Goal: Information Seeking & Learning: Learn about a topic

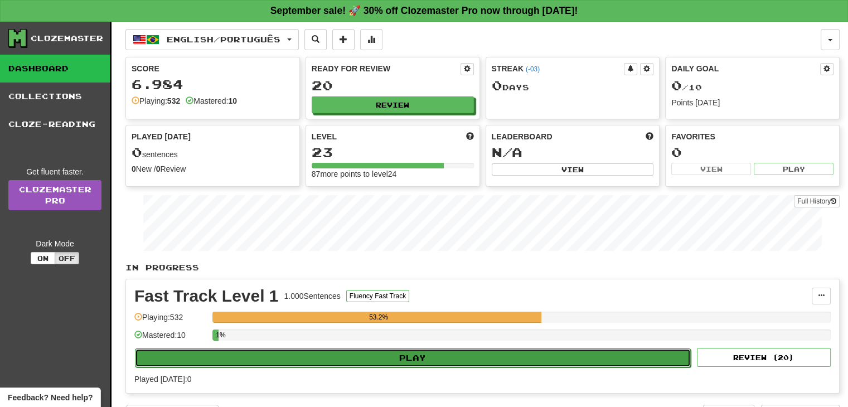
click at [434, 360] on button "Play" at bounding box center [413, 358] width 556 height 19
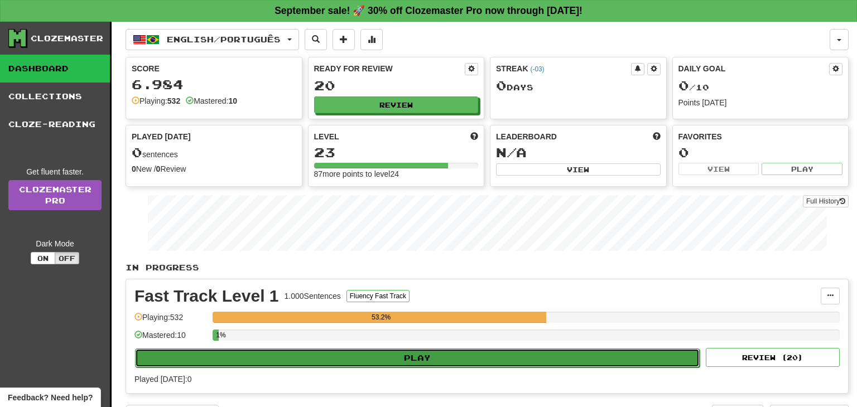
select select "**"
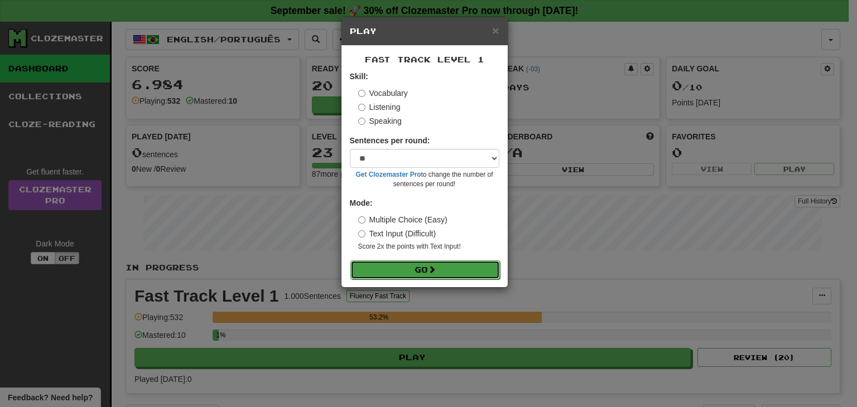
click at [419, 266] on button "Go" at bounding box center [424, 269] width 149 height 19
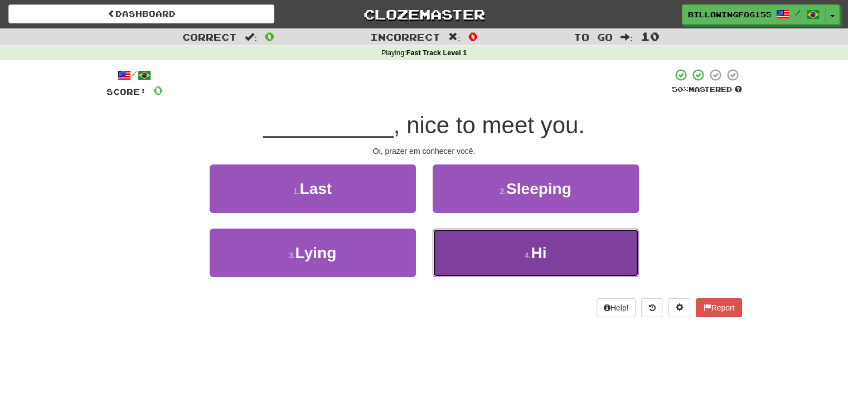
click at [484, 249] on button "4 . Hi" at bounding box center [536, 253] width 206 height 49
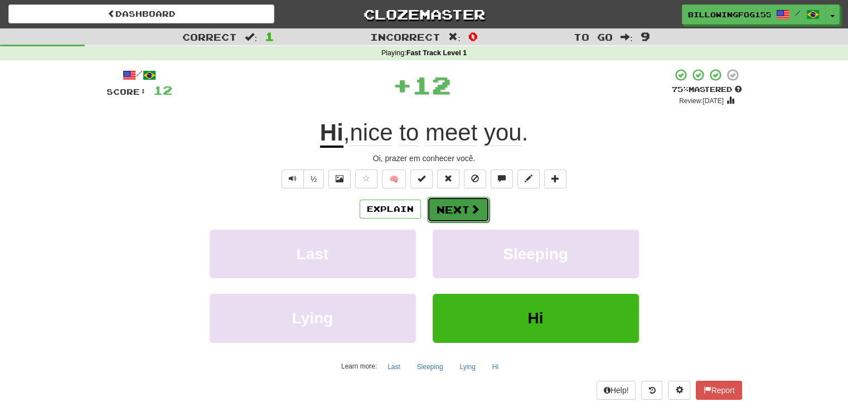
click at [451, 208] on button "Next" at bounding box center [458, 210] width 62 height 26
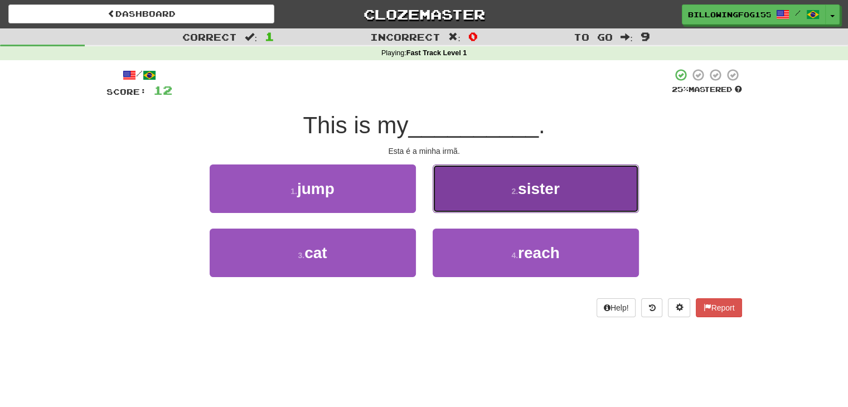
click at [533, 176] on button "2 . sister" at bounding box center [536, 189] width 206 height 49
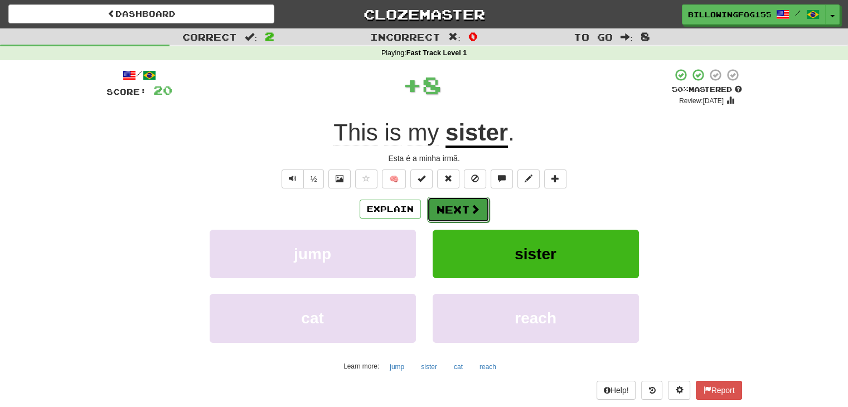
click at [442, 208] on button "Next" at bounding box center [458, 210] width 62 height 26
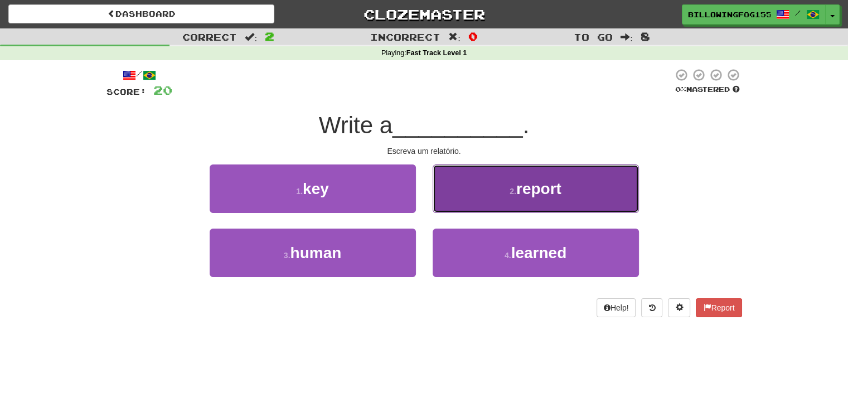
click at [535, 184] on span "report" at bounding box center [539, 188] width 45 height 17
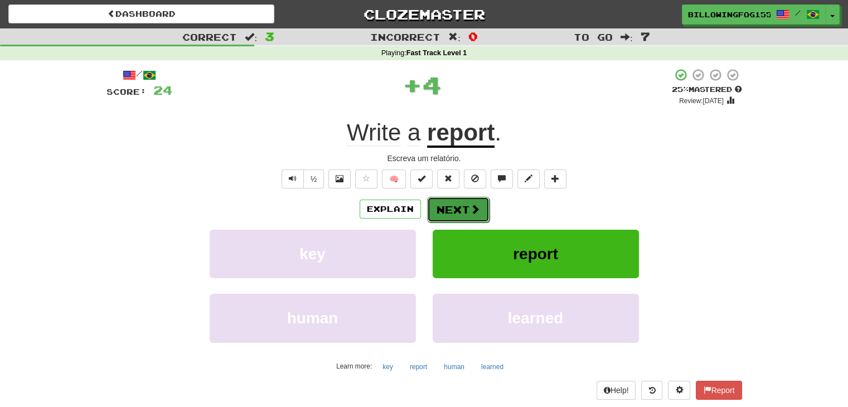
click at [450, 210] on button "Next" at bounding box center [458, 210] width 62 height 26
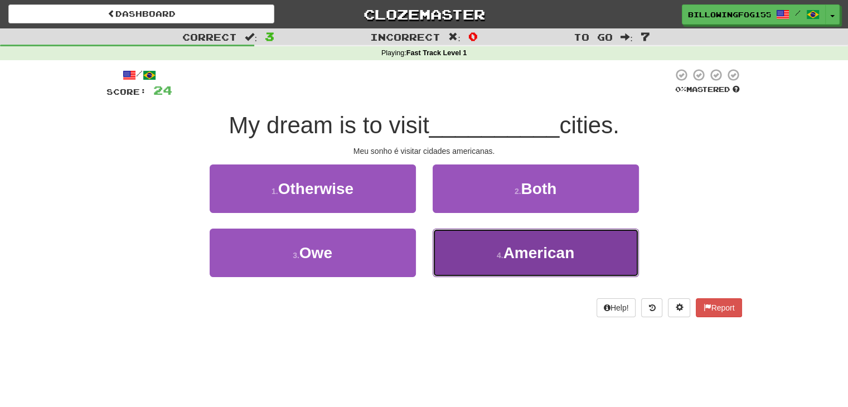
click at [542, 254] on span "American" at bounding box center [539, 252] width 71 height 17
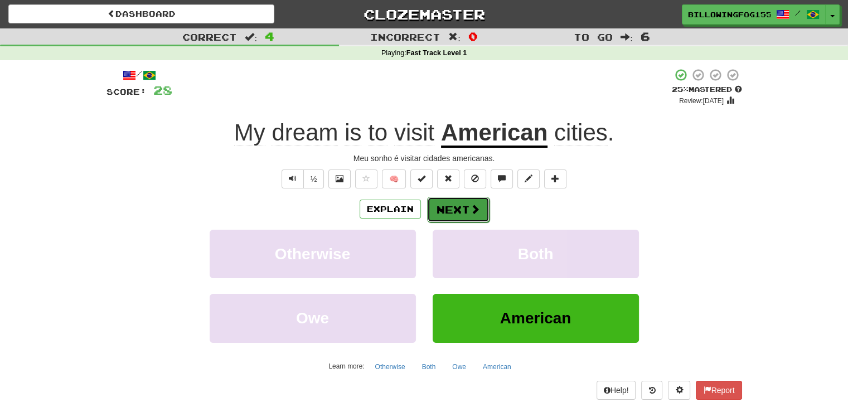
click at [441, 206] on button "Next" at bounding box center [458, 210] width 62 height 26
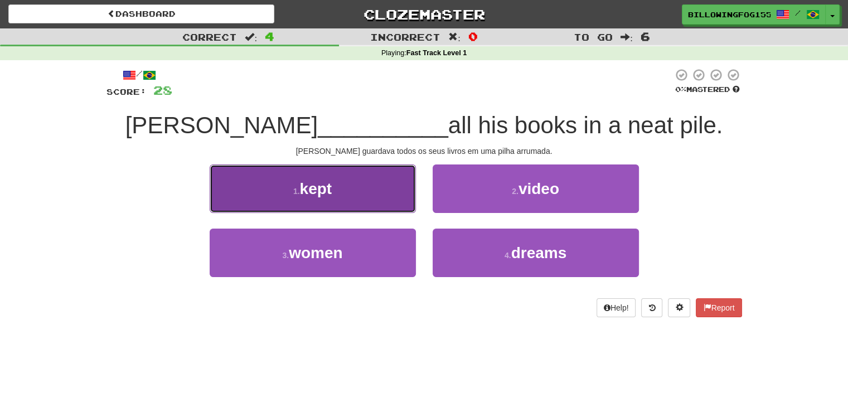
click at [319, 179] on button "1 . kept" at bounding box center [313, 189] width 206 height 49
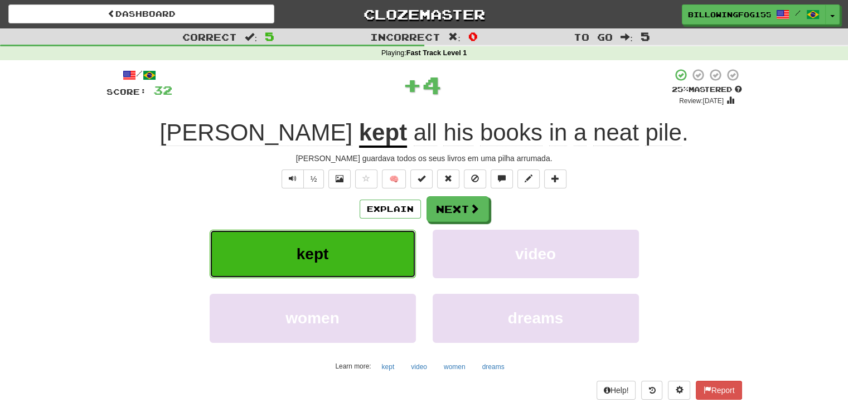
scroll to position [35, 0]
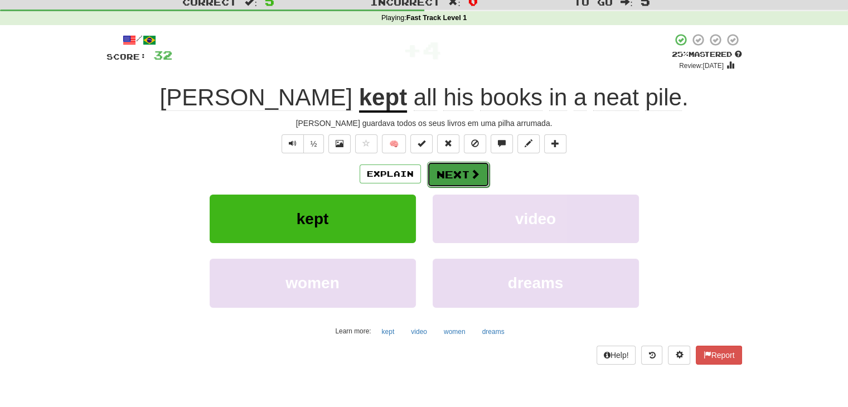
click at [459, 171] on button "Next" at bounding box center [458, 175] width 62 height 26
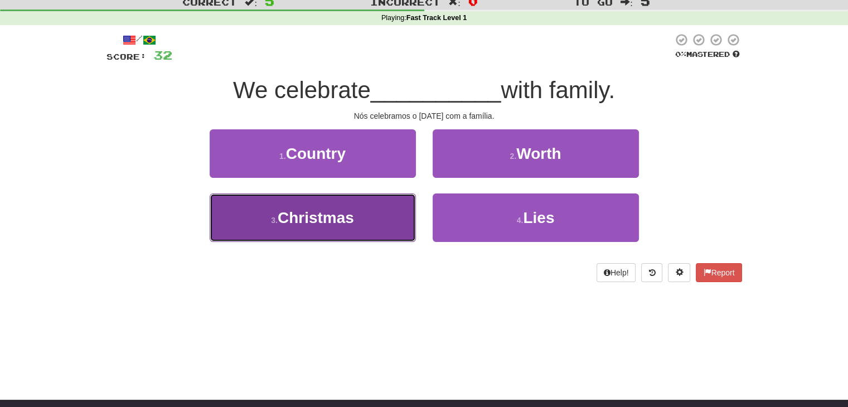
click at [308, 211] on span "Christmas" at bounding box center [316, 217] width 76 height 17
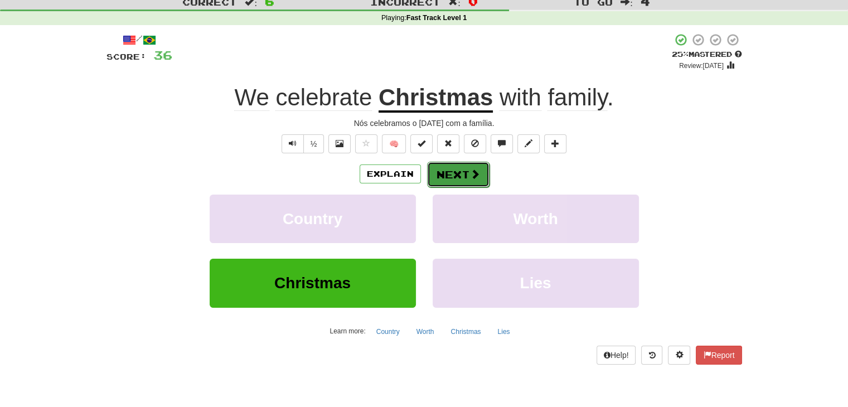
click at [463, 179] on button "Next" at bounding box center [458, 175] width 62 height 26
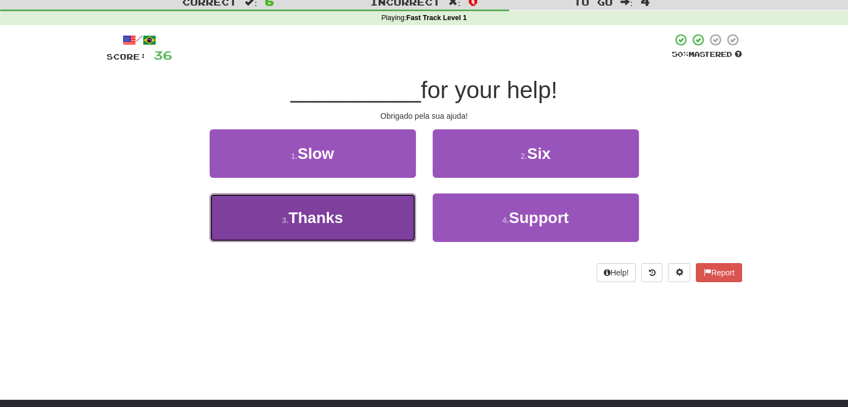
click at [303, 217] on span "Thanks" at bounding box center [315, 217] width 55 height 17
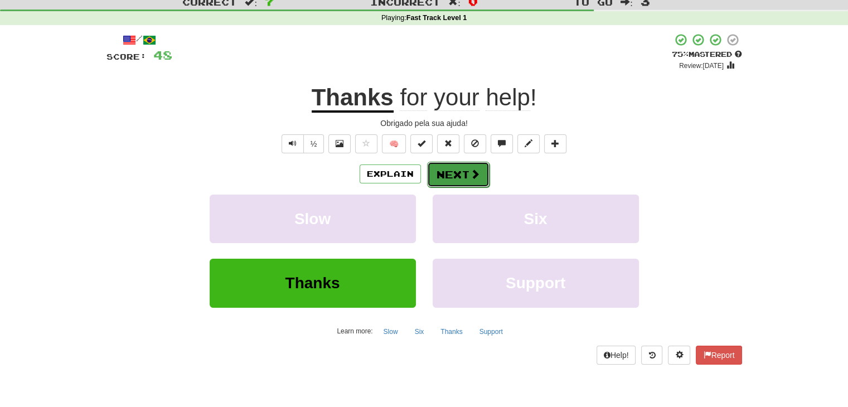
click at [458, 168] on button "Next" at bounding box center [458, 175] width 62 height 26
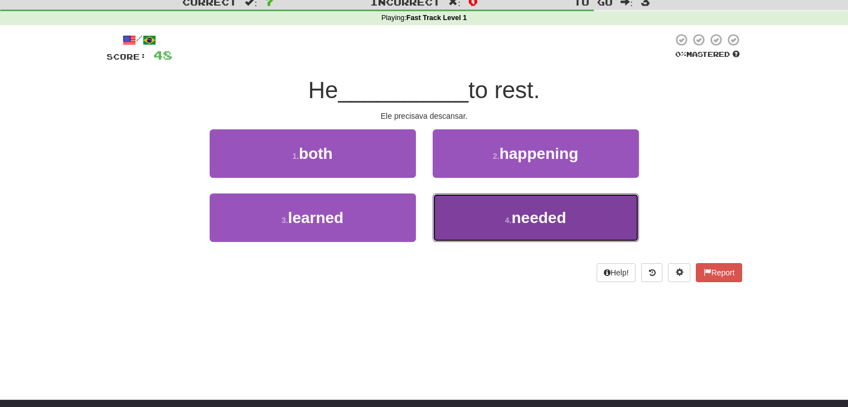
click at [551, 223] on span "needed" at bounding box center [538, 217] width 55 height 17
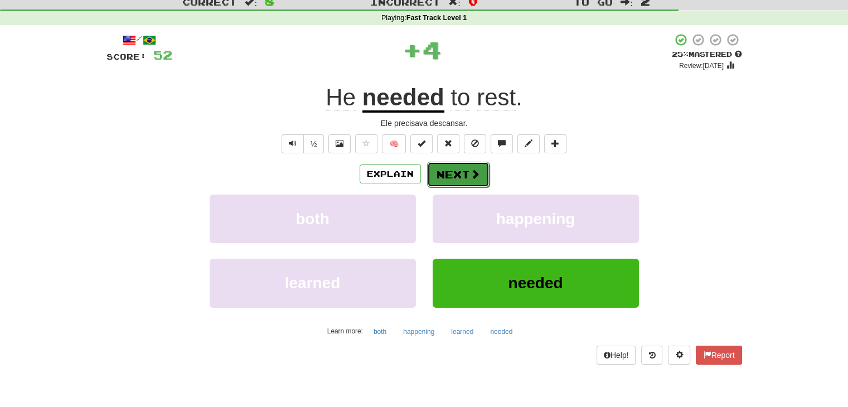
click at [448, 178] on button "Next" at bounding box center [458, 175] width 62 height 26
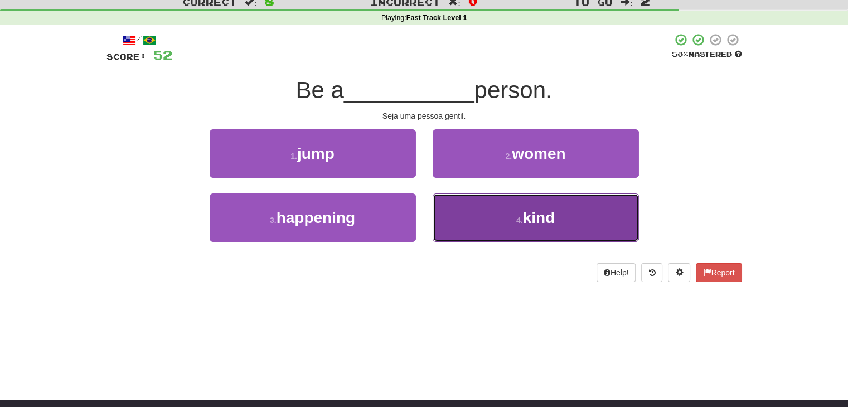
click at [517, 216] on small "4 ." at bounding box center [520, 220] width 7 height 9
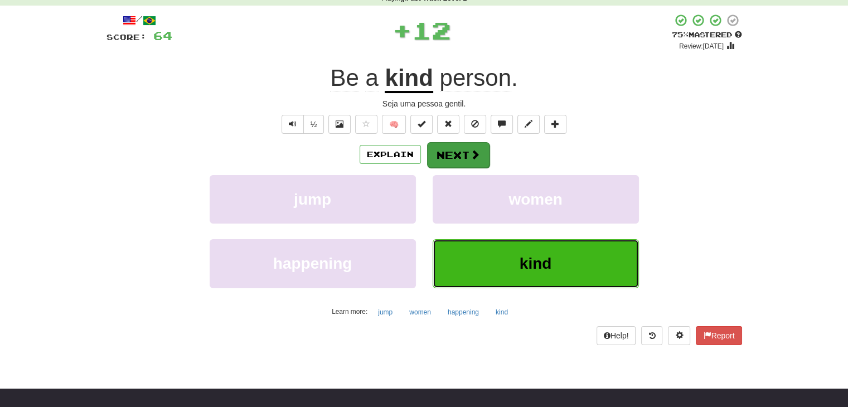
scroll to position [55, 0]
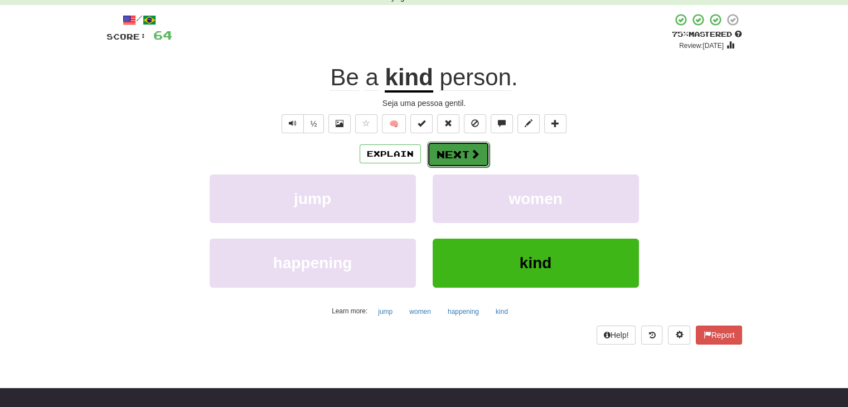
click at [460, 151] on button "Next" at bounding box center [458, 155] width 62 height 26
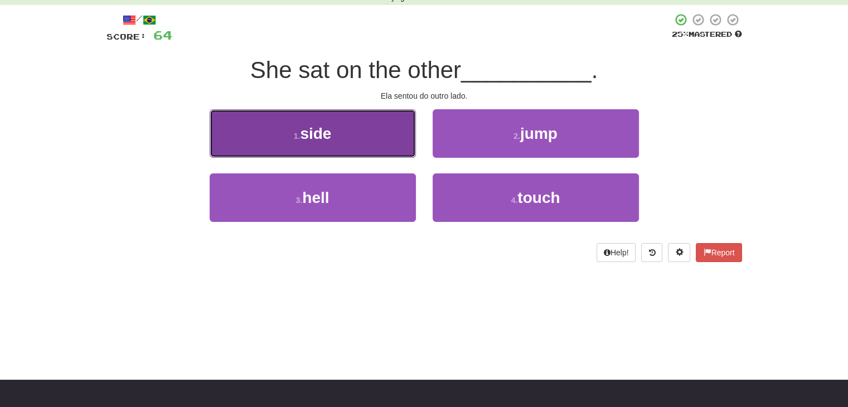
click at [296, 144] on button "1 . side" at bounding box center [313, 133] width 206 height 49
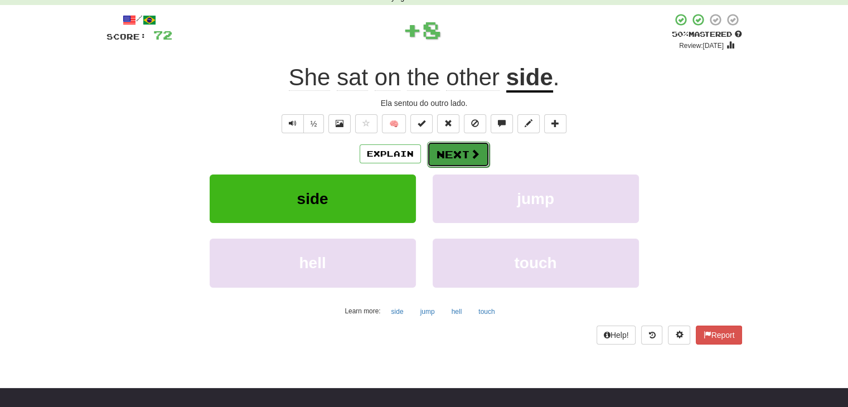
click at [459, 153] on button "Next" at bounding box center [458, 155] width 62 height 26
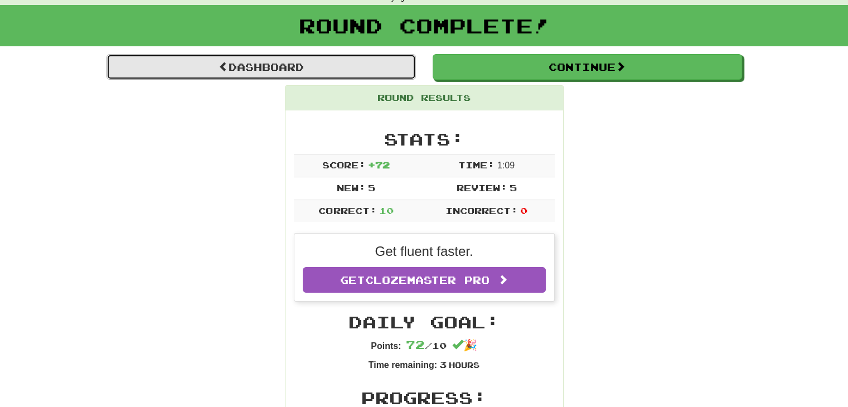
click at [286, 74] on link "Dashboard" at bounding box center [262, 67] width 310 height 26
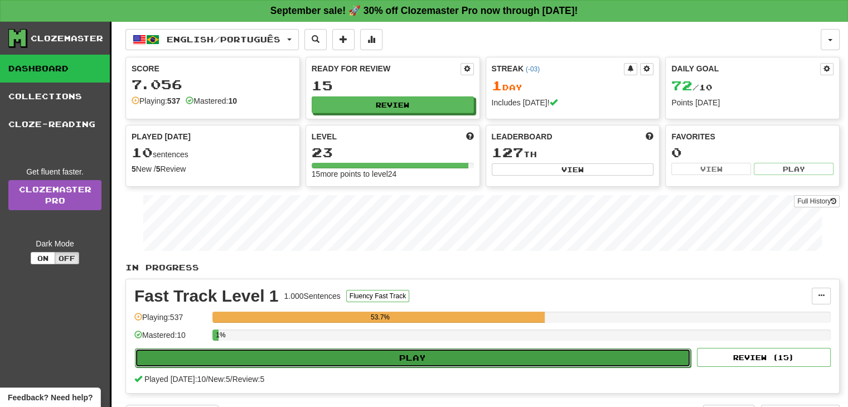
click at [399, 359] on button "Play" at bounding box center [413, 358] width 556 height 19
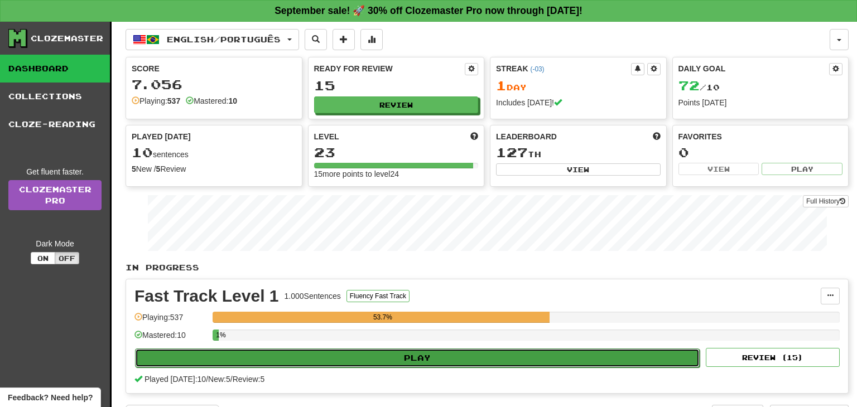
select select "**"
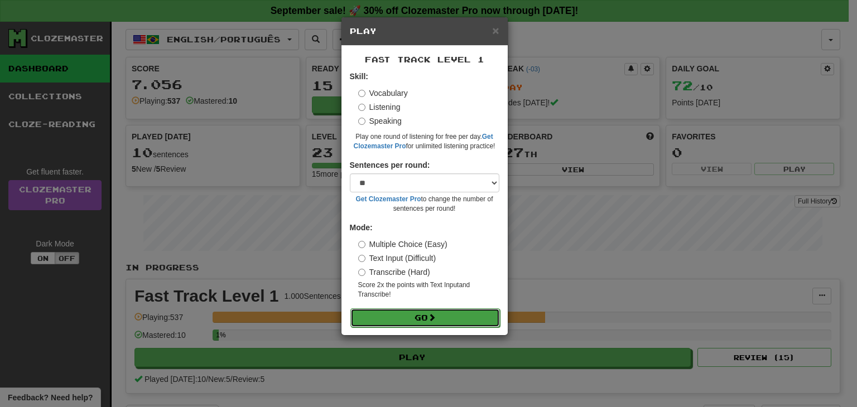
click at [421, 317] on button "Go" at bounding box center [424, 317] width 149 height 19
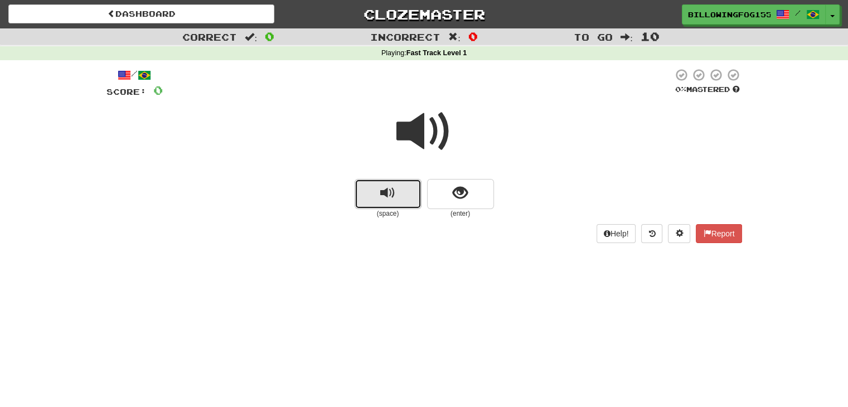
click at [382, 199] on span "replay audio" at bounding box center [387, 193] width 15 height 15
click at [424, 133] on span at bounding box center [425, 132] width 56 height 56
click at [462, 198] on span "show sentence" at bounding box center [460, 193] width 15 height 15
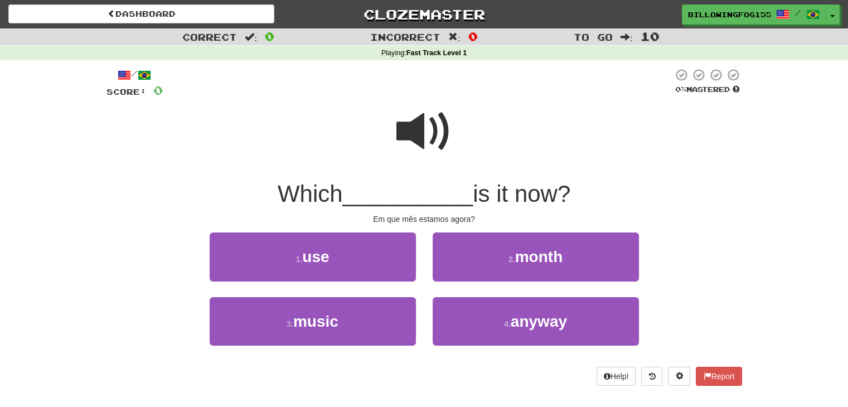
scroll to position [38, 0]
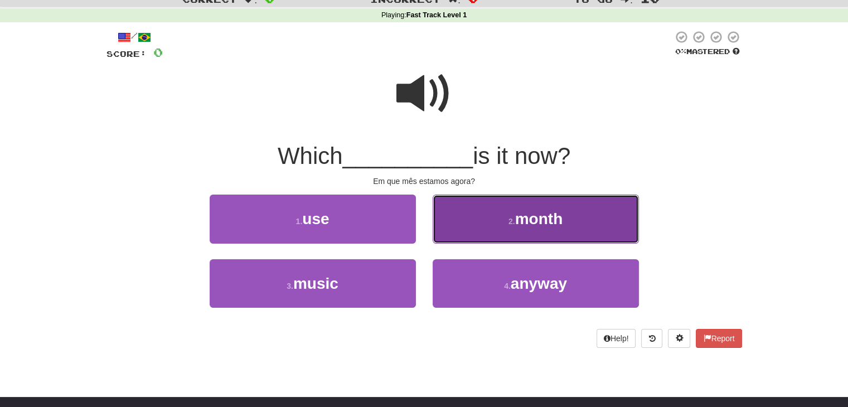
click at [540, 221] on span "month" at bounding box center [539, 218] width 48 height 17
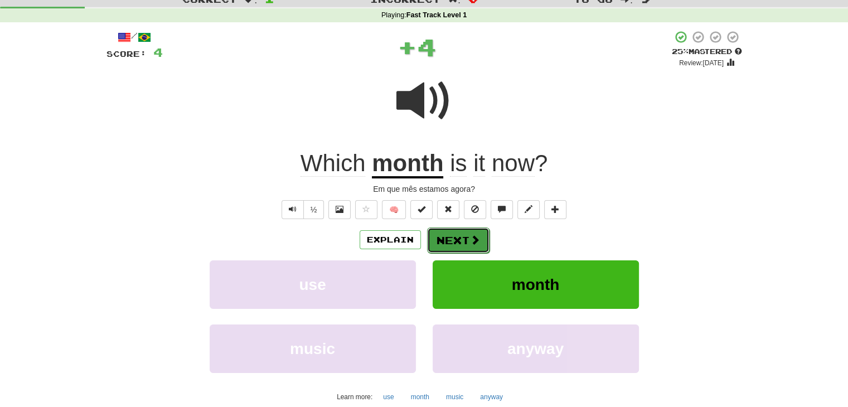
click at [459, 236] on button "Next" at bounding box center [458, 241] width 62 height 26
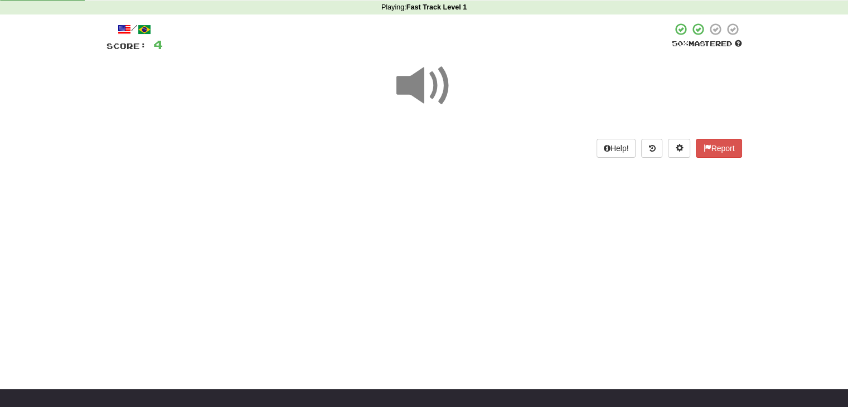
scroll to position [46, 0]
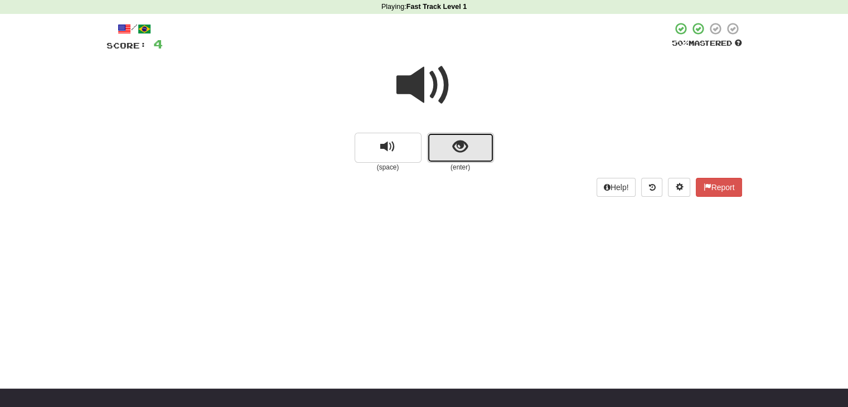
click at [464, 151] on span "show sentence" at bounding box center [460, 146] width 15 height 15
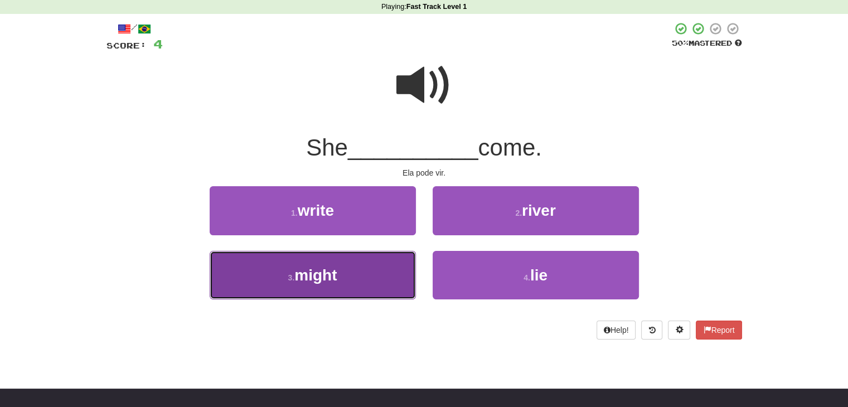
click at [306, 258] on button "3 . might" at bounding box center [313, 275] width 206 height 49
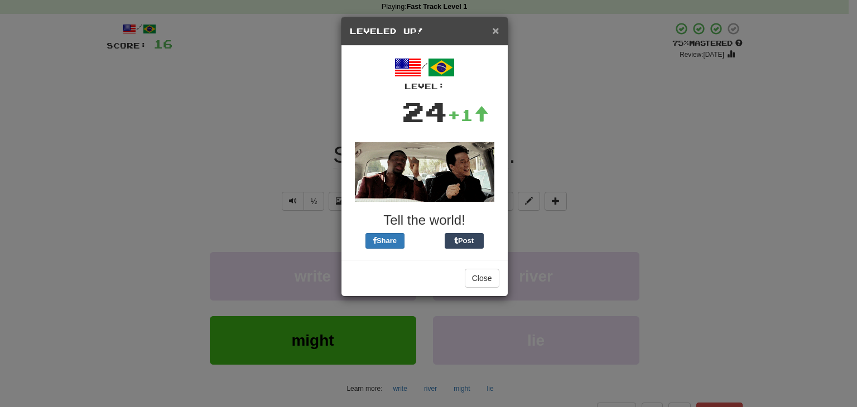
click at [496, 32] on span "×" at bounding box center [495, 30] width 7 height 13
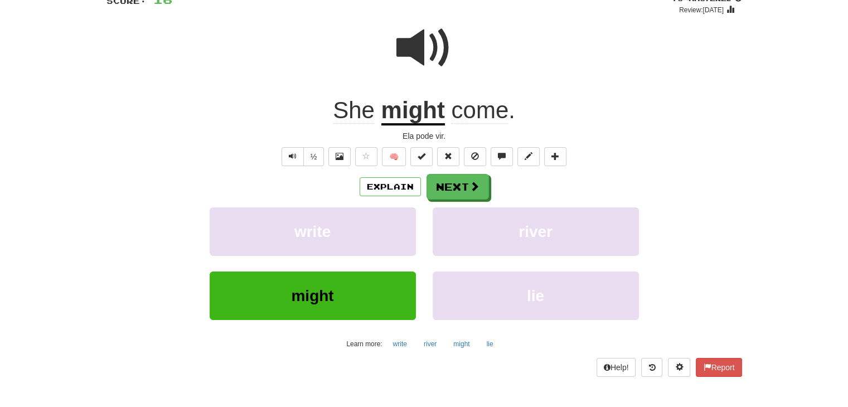
scroll to position [91, 0]
click at [448, 188] on button "Next" at bounding box center [458, 187] width 62 height 26
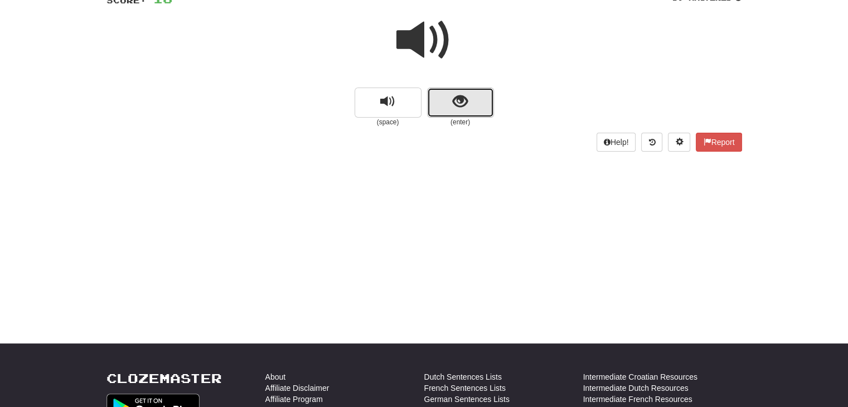
click at [459, 102] on span "show sentence" at bounding box center [460, 101] width 15 height 15
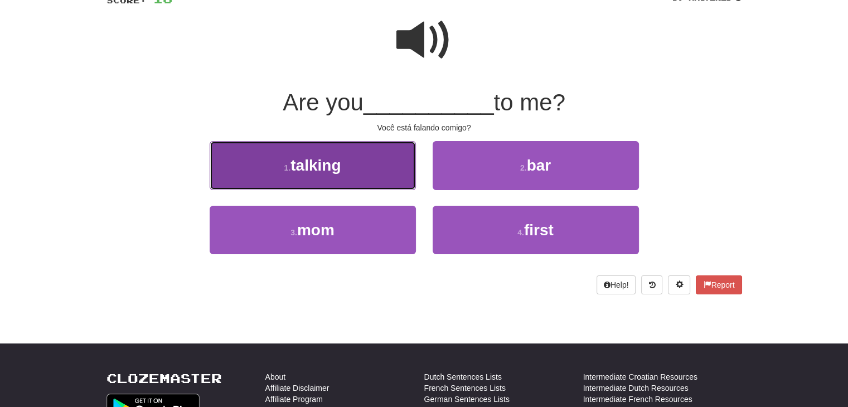
click at [302, 163] on span "talking" at bounding box center [316, 165] width 50 height 17
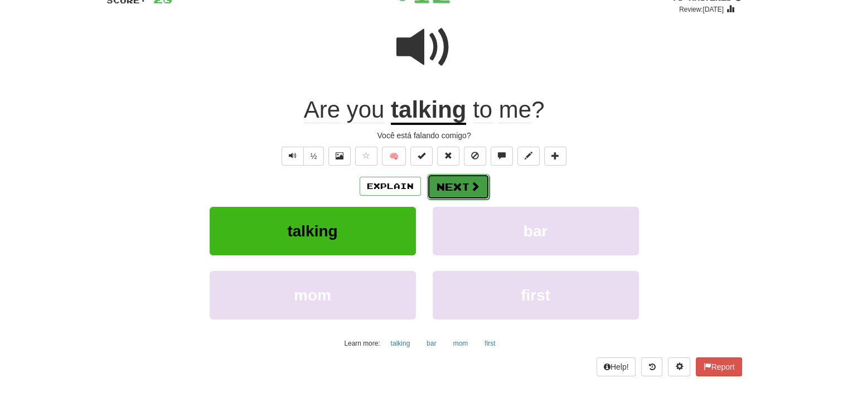
click at [440, 186] on button "Next" at bounding box center [458, 187] width 62 height 26
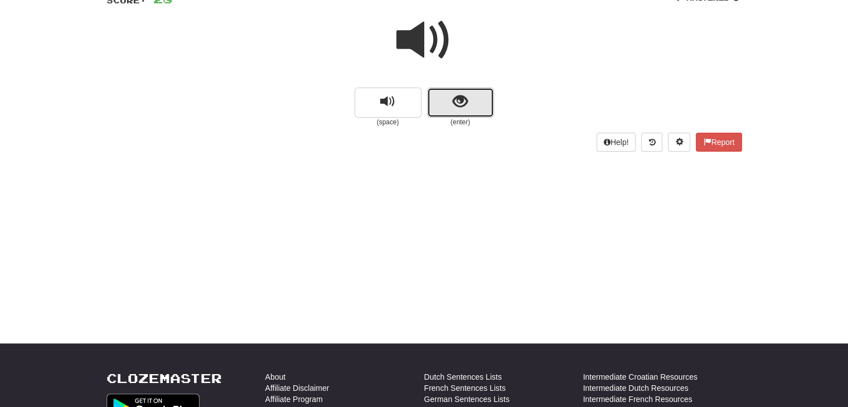
click at [440, 98] on button "show sentence" at bounding box center [460, 103] width 67 height 30
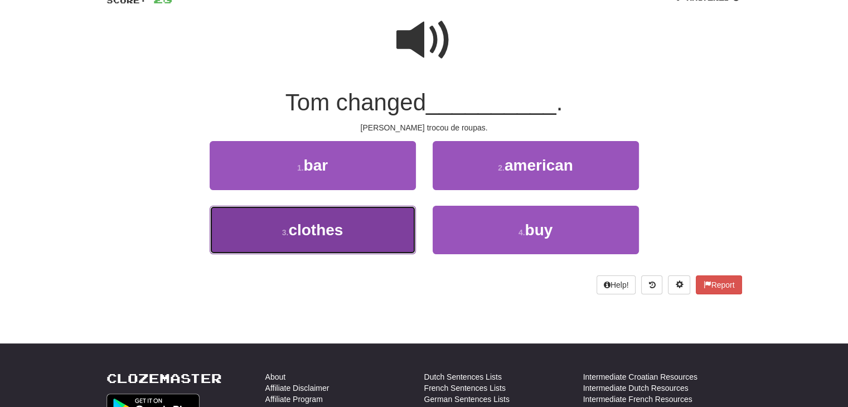
click at [334, 225] on span "clothes" at bounding box center [315, 229] width 55 height 17
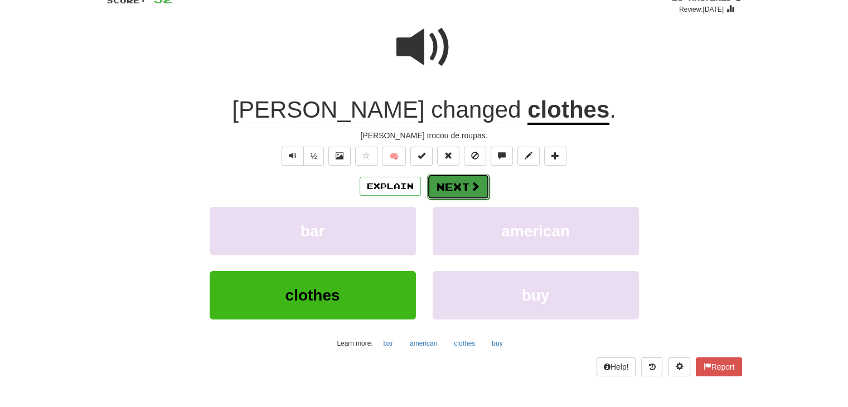
click at [453, 184] on button "Next" at bounding box center [458, 187] width 62 height 26
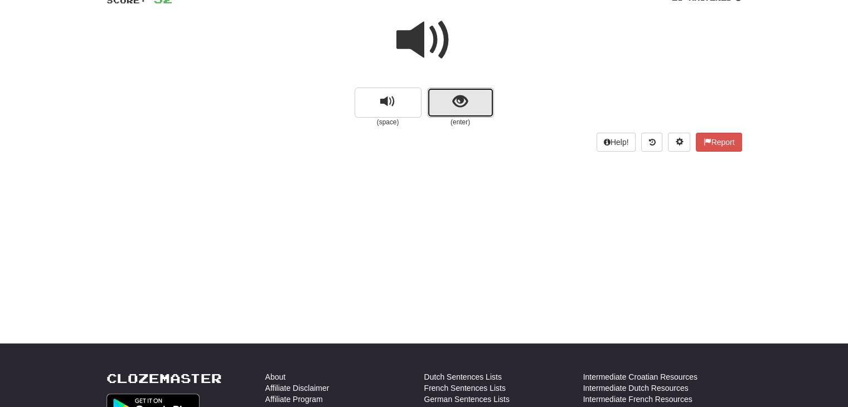
click at [470, 103] on button "show sentence" at bounding box center [460, 103] width 67 height 30
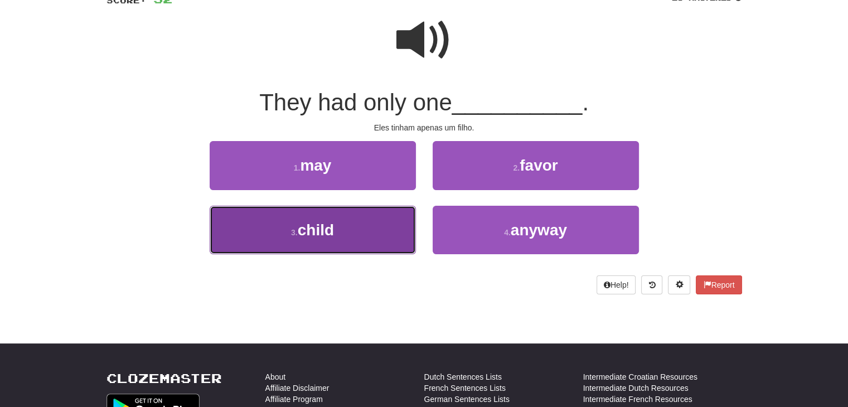
click at [341, 228] on button "3 . child" at bounding box center [313, 230] width 206 height 49
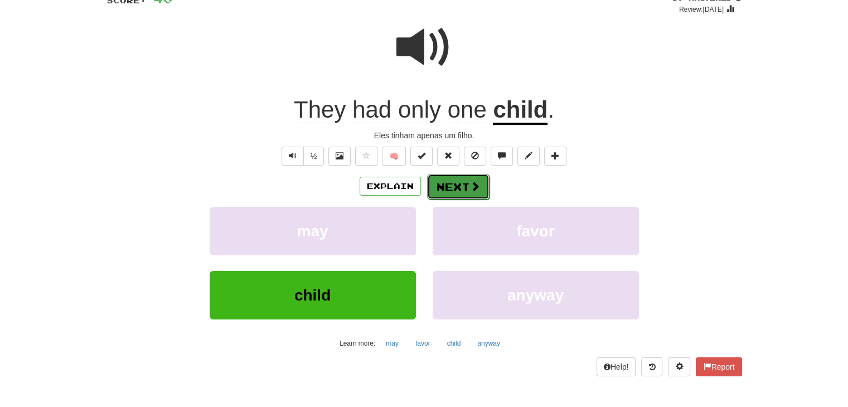
click at [451, 181] on button "Next" at bounding box center [458, 187] width 62 height 26
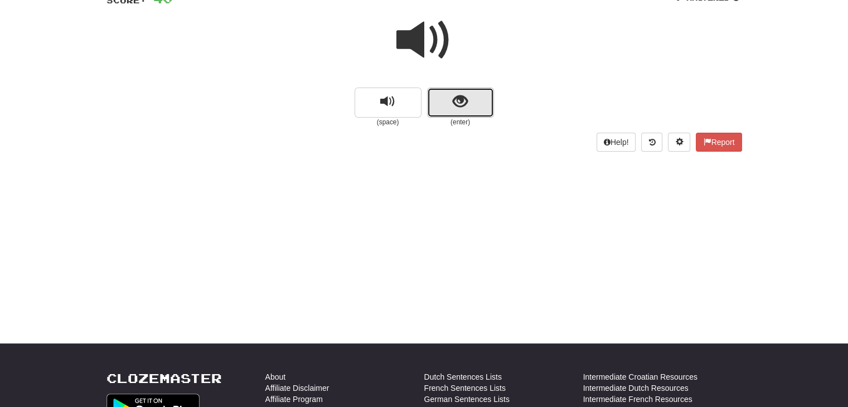
click at [461, 104] on span "show sentence" at bounding box center [460, 101] width 15 height 15
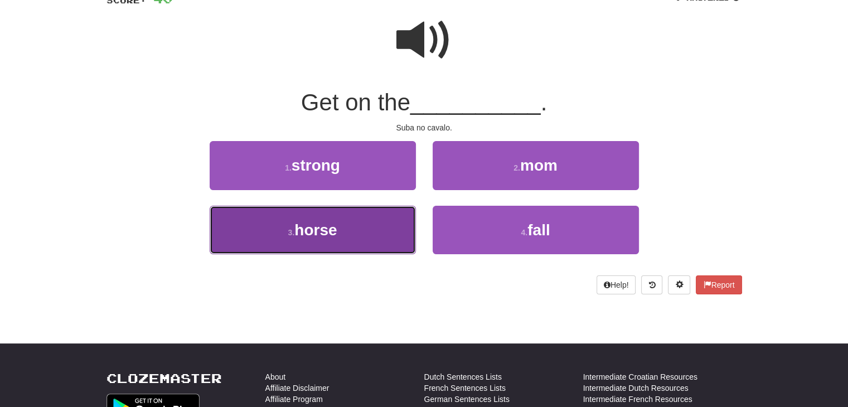
click at [355, 233] on button "3 . horse" at bounding box center [313, 230] width 206 height 49
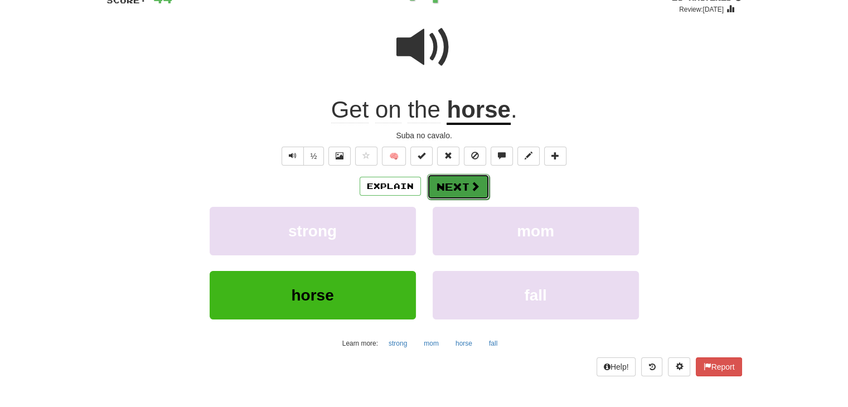
click at [451, 180] on button "Next" at bounding box center [458, 187] width 62 height 26
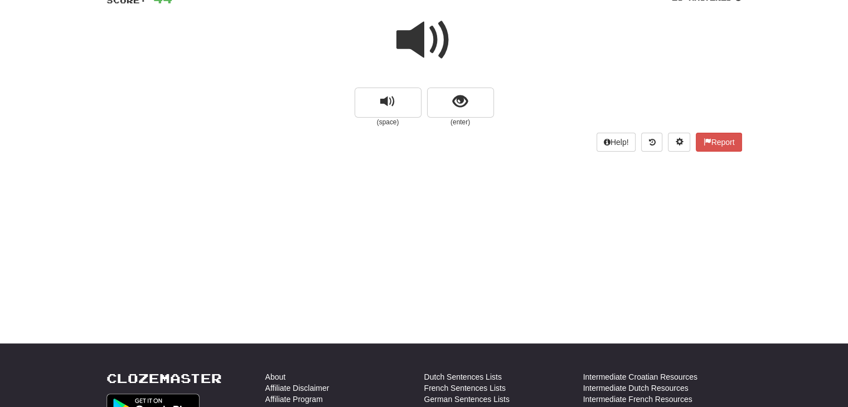
click at [428, 52] on span at bounding box center [425, 40] width 56 height 56
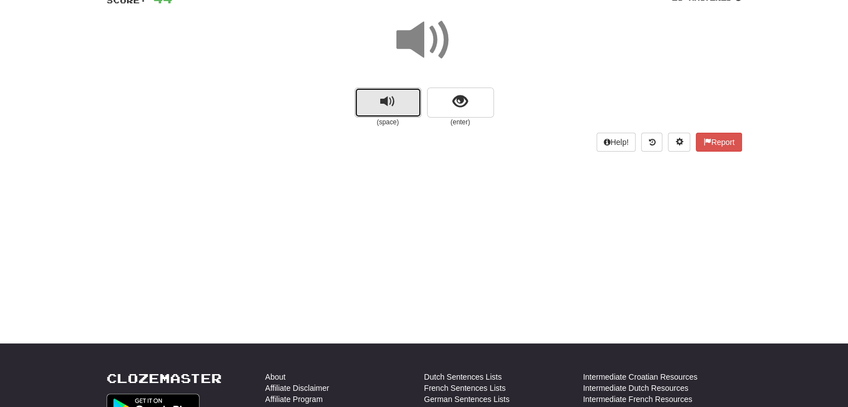
click at [390, 96] on span "replay audio" at bounding box center [387, 101] width 15 height 15
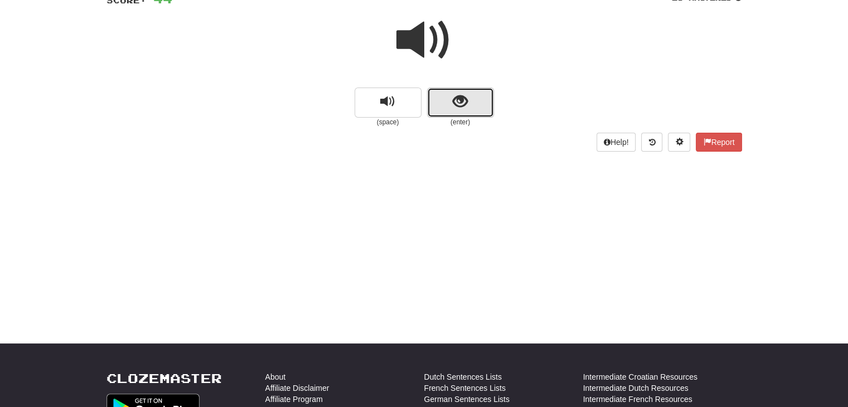
click at [451, 103] on button "show sentence" at bounding box center [460, 103] width 67 height 30
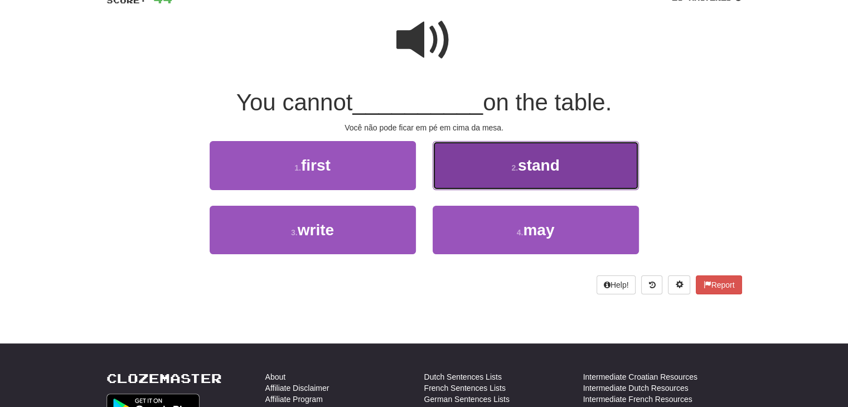
click at [535, 149] on button "2 . stand" at bounding box center [536, 165] width 206 height 49
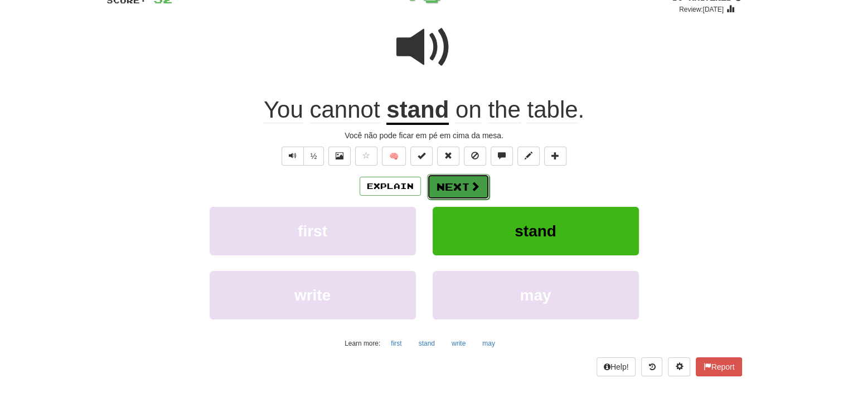
click at [452, 187] on button "Next" at bounding box center [458, 187] width 62 height 26
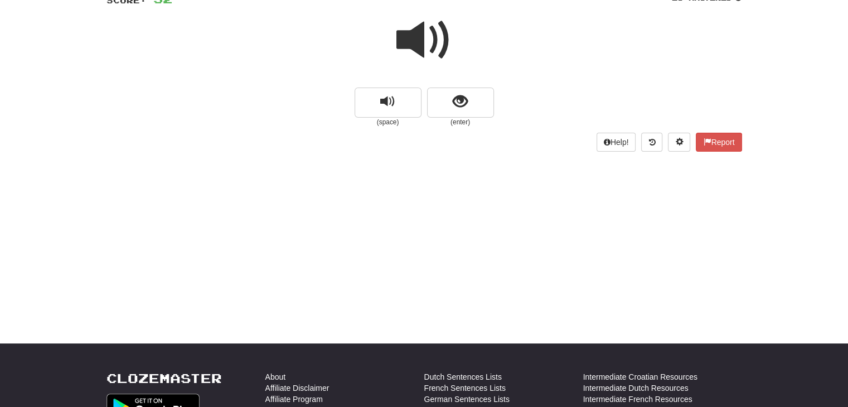
click at [428, 37] on span at bounding box center [425, 40] width 56 height 56
click at [402, 100] on button "replay audio" at bounding box center [388, 103] width 67 height 30
click at [463, 98] on span "show sentence" at bounding box center [460, 101] width 15 height 15
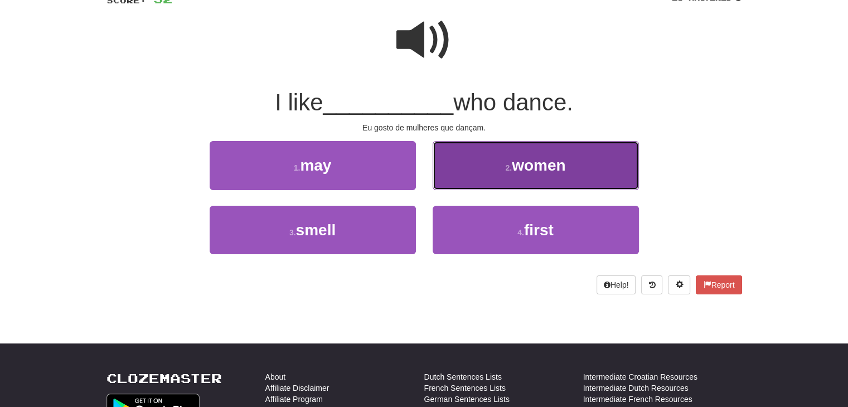
click at [514, 171] on span "women" at bounding box center [539, 165] width 54 height 17
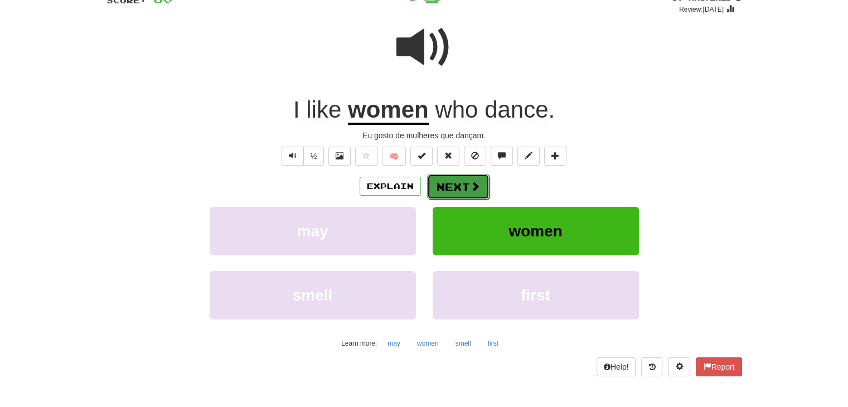
click at [451, 182] on button "Next" at bounding box center [458, 187] width 62 height 26
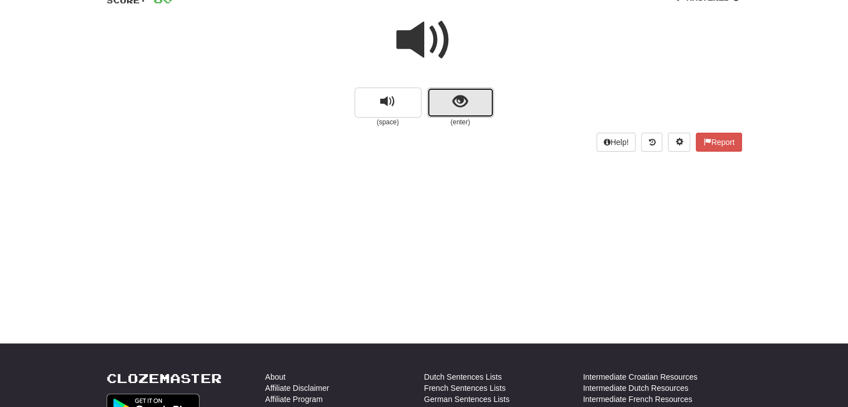
click at [453, 99] on span "show sentence" at bounding box center [460, 101] width 15 height 15
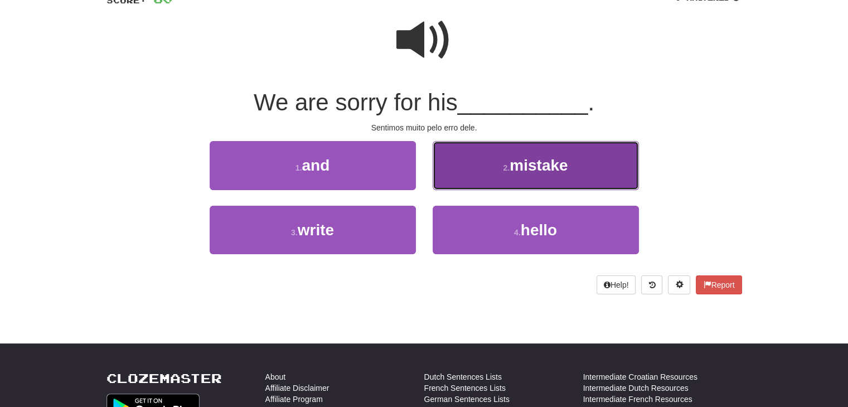
click at [540, 161] on span "mistake" at bounding box center [539, 165] width 58 height 17
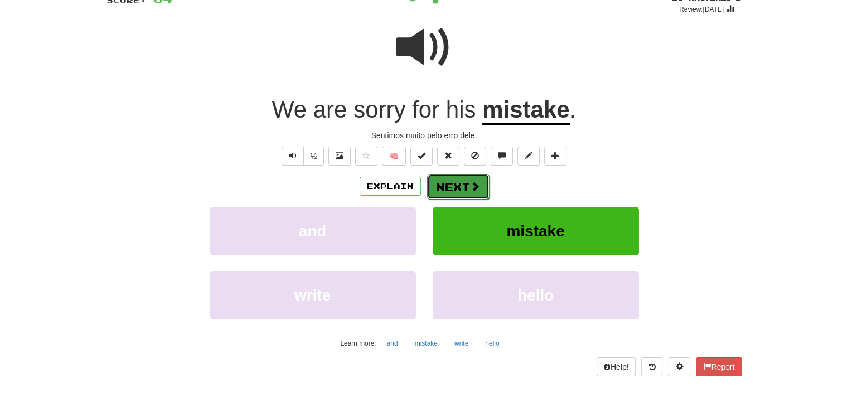
click at [452, 189] on button "Next" at bounding box center [458, 187] width 62 height 26
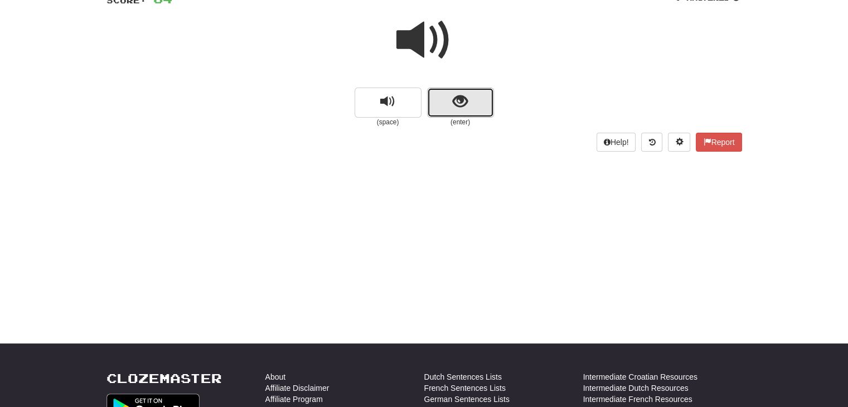
click at [450, 96] on button "show sentence" at bounding box center [460, 103] width 67 height 30
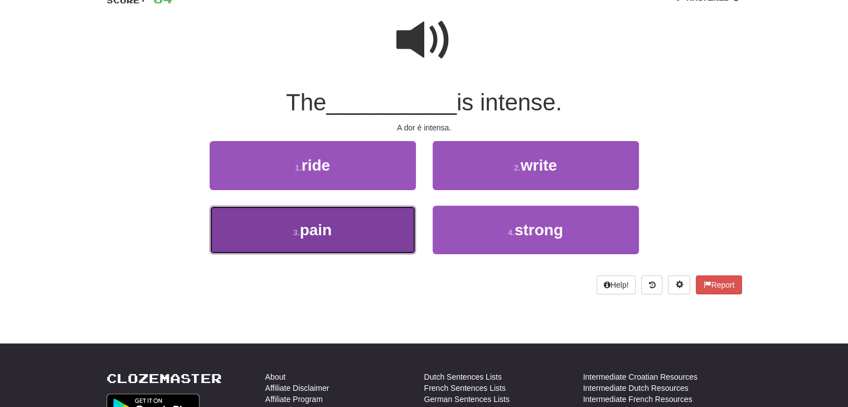
click at [318, 229] on span "pain" at bounding box center [316, 229] width 32 height 17
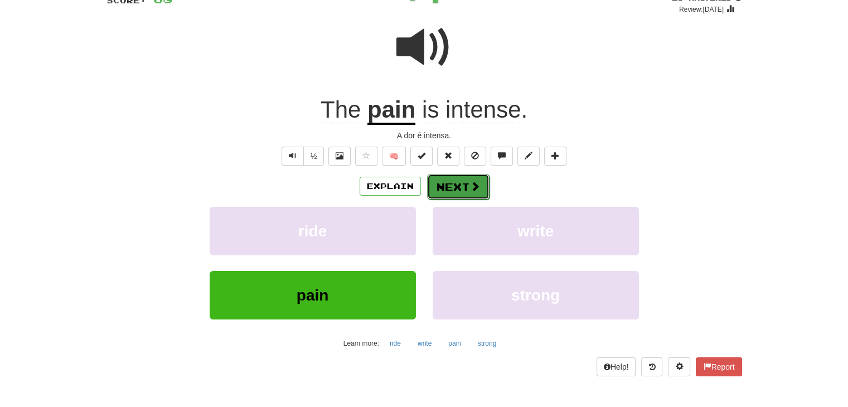
click at [464, 189] on button "Next" at bounding box center [458, 187] width 62 height 26
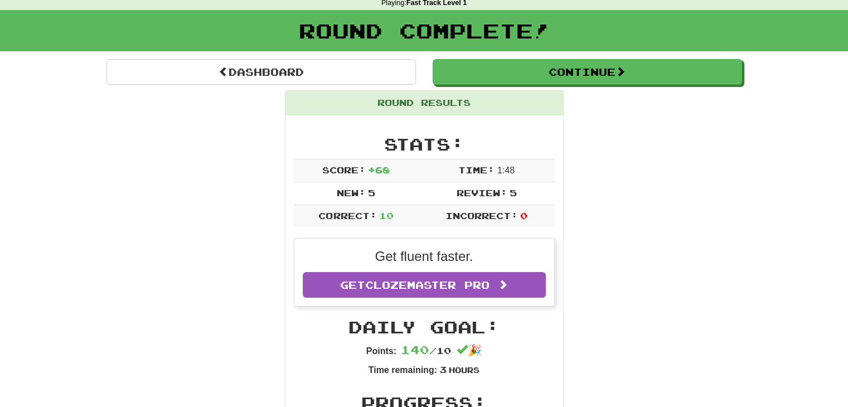
scroll to position [49, 0]
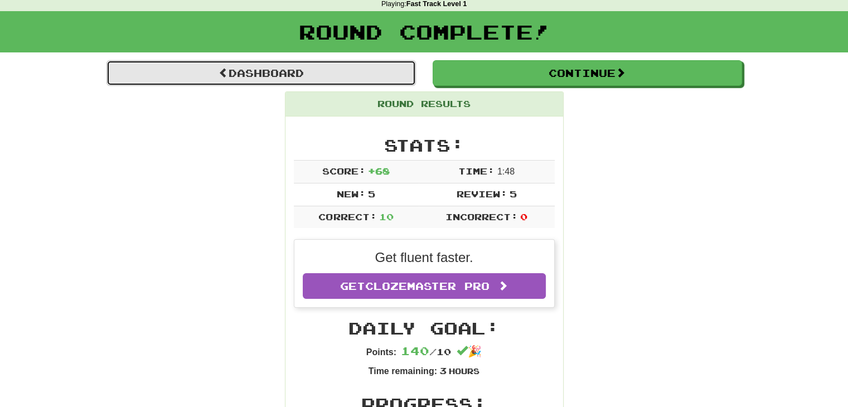
click at [281, 73] on link "Dashboard" at bounding box center [262, 73] width 310 height 26
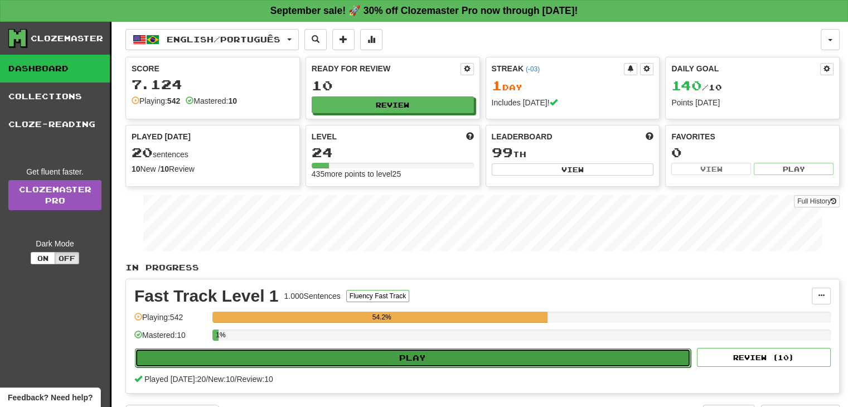
click at [419, 352] on button "Play" at bounding box center [413, 358] width 556 height 19
select select "**"
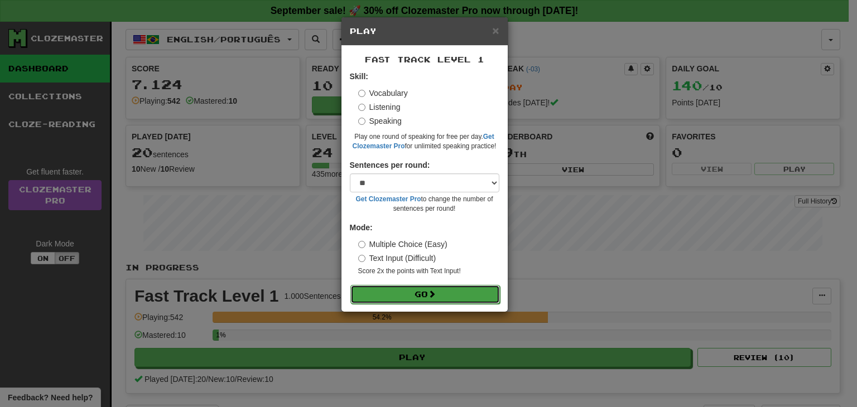
click at [415, 296] on button "Go" at bounding box center [424, 294] width 149 height 19
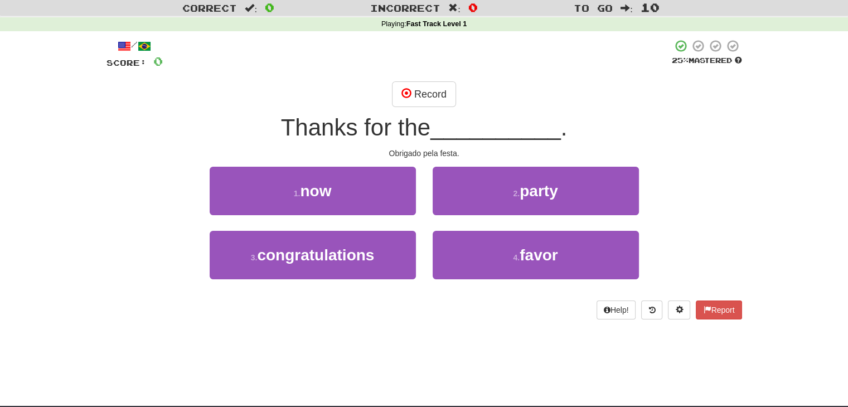
scroll to position [29, 0]
click at [433, 93] on button "Record" at bounding box center [424, 94] width 64 height 26
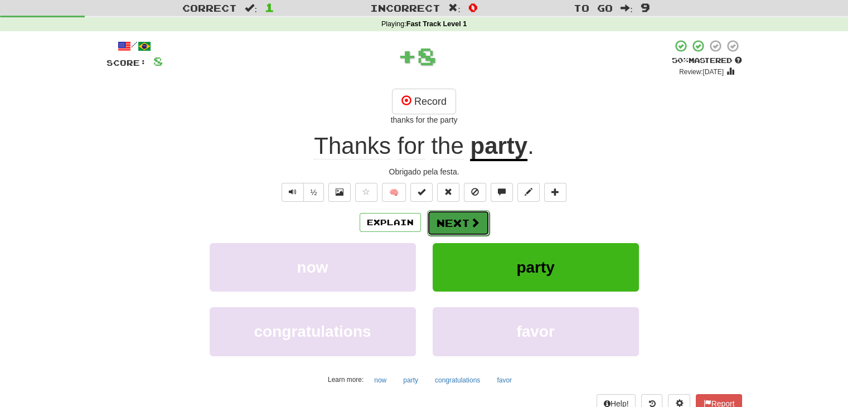
click at [455, 221] on button "Next" at bounding box center [458, 223] width 62 height 26
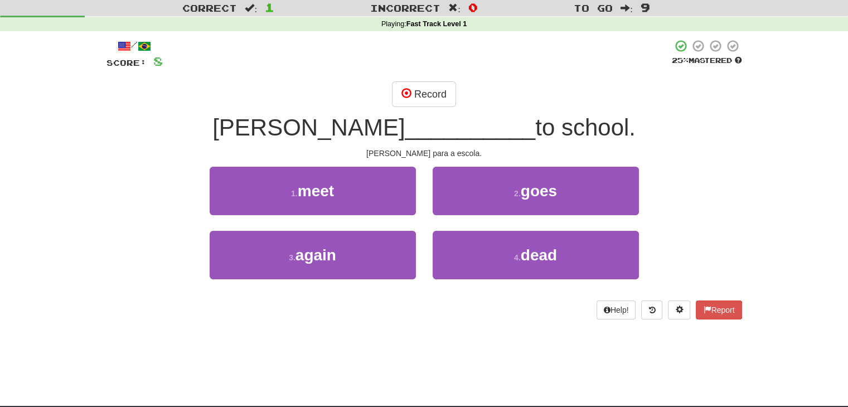
scroll to position [47, 0]
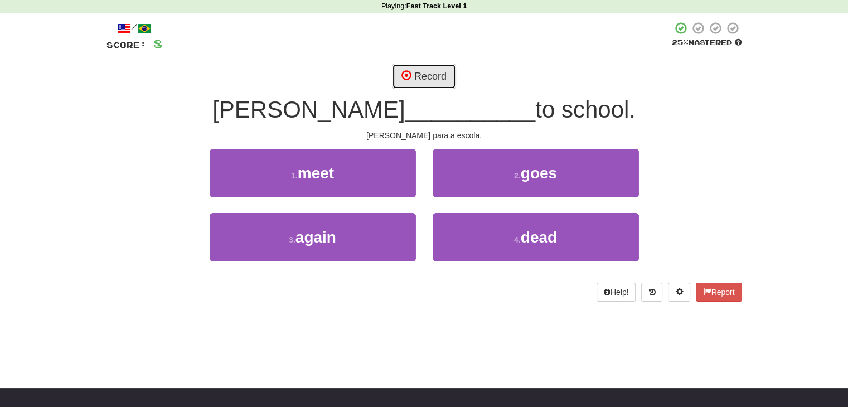
click at [424, 74] on button "Record" at bounding box center [424, 77] width 64 height 26
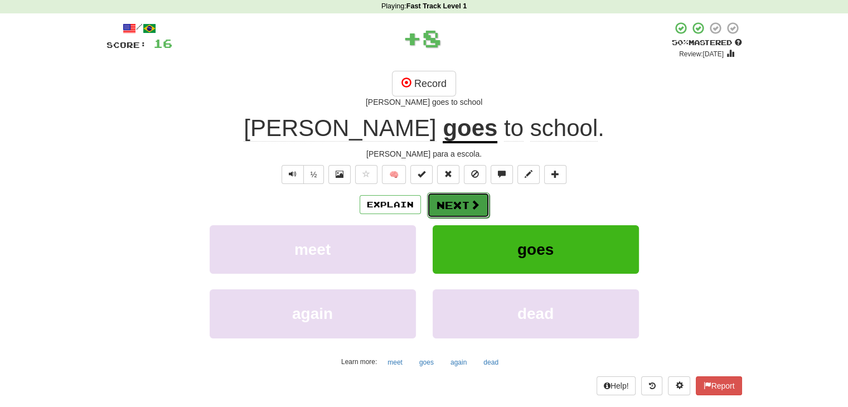
click at [461, 207] on button "Next" at bounding box center [458, 205] width 62 height 26
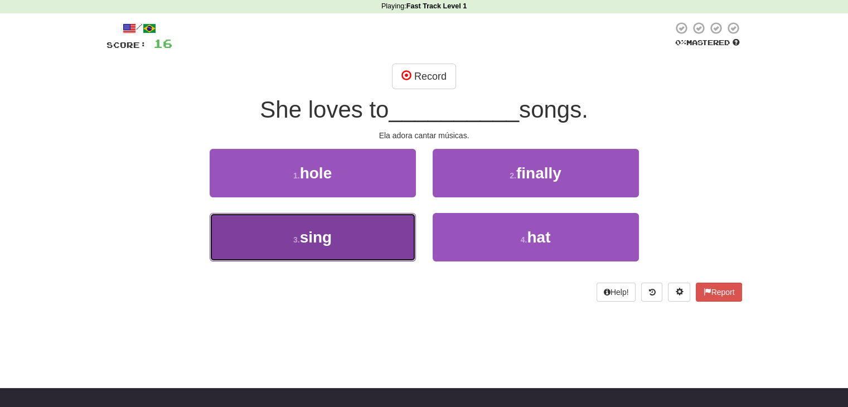
click at [298, 228] on button "3 . sing" at bounding box center [313, 237] width 206 height 49
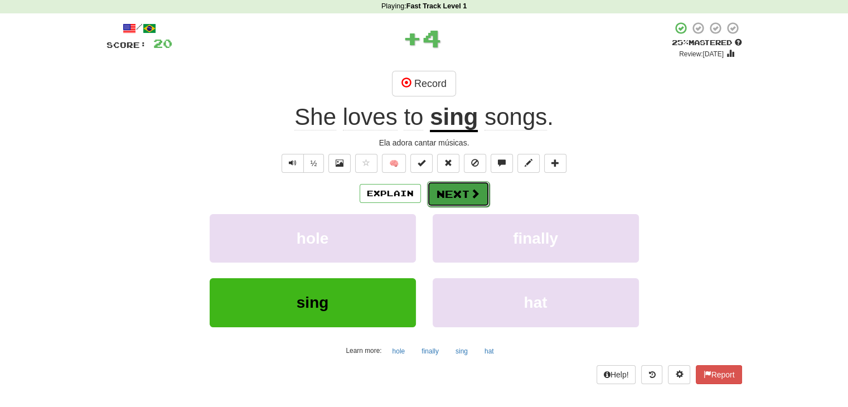
click at [467, 199] on button "Next" at bounding box center [458, 194] width 62 height 26
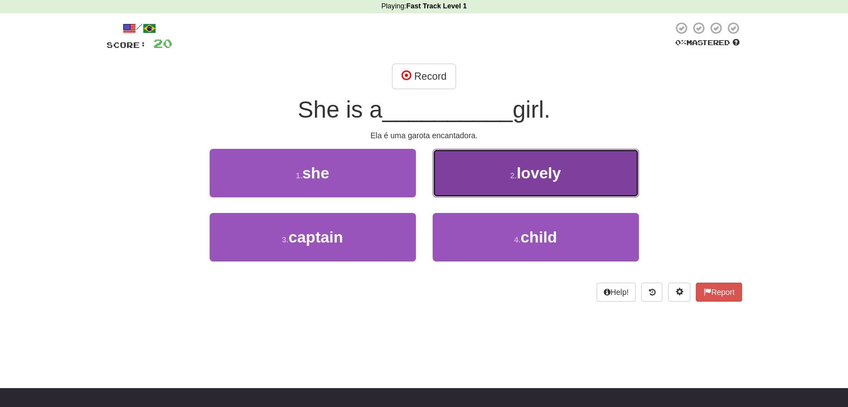
click at [527, 161] on button "2 . lovely" at bounding box center [536, 173] width 206 height 49
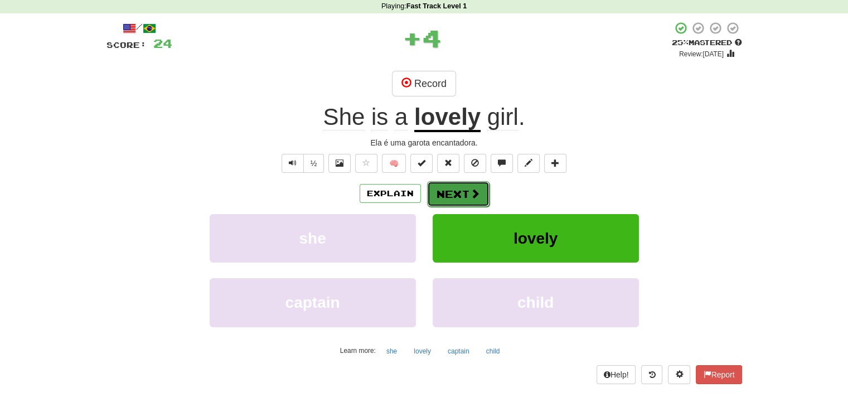
click at [462, 195] on button "Next" at bounding box center [458, 194] width 62 height 26
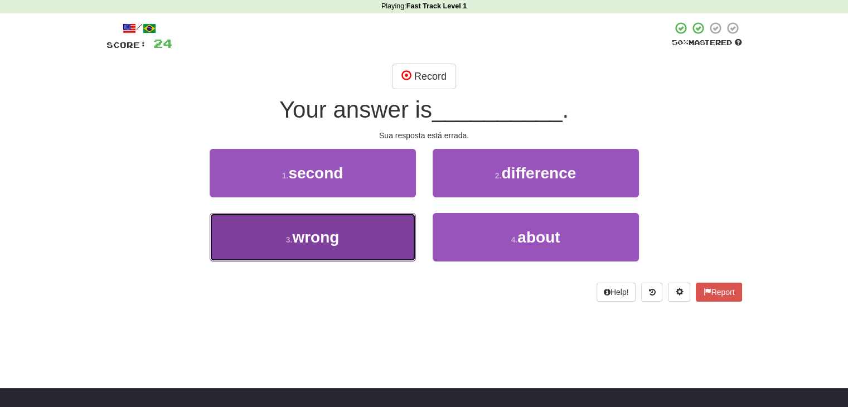
click at [326, 226] on button "3 . wrong" at bounding box center [313, 237] width 206 height 49
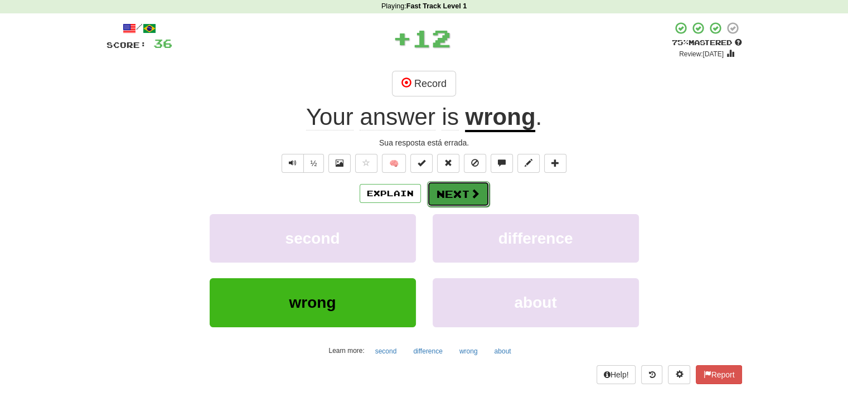
click at [451, 198] on button "Next" at bounding box center [458, 194] width 62 height 26
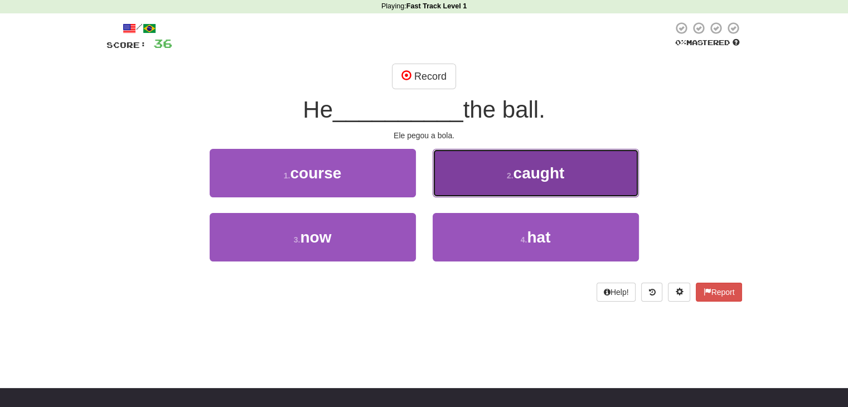
click at [538, 174] on span "caught" at bounding box center [538, 173] width 51 height 17
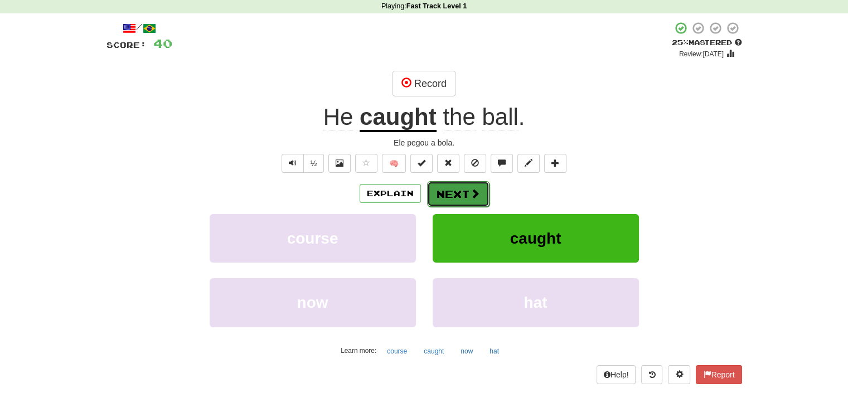
click at [457, 186] on button "Next" at bounding box center [458, 194] width 62 height 26
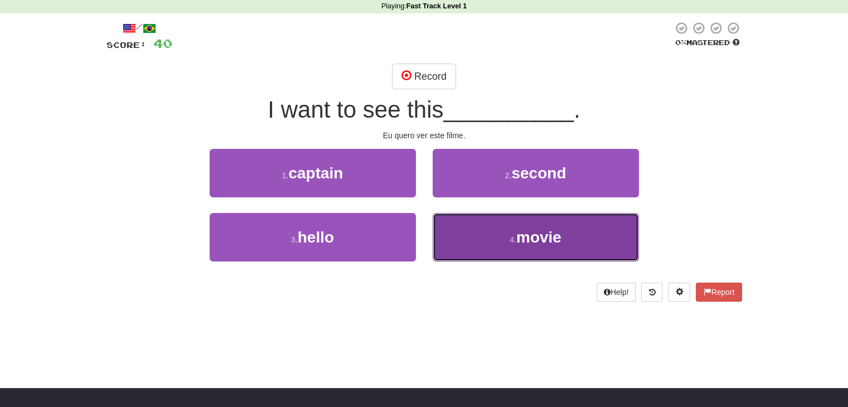
click at [513, 223] on button "4 . movie" at bounding box center [536, 237] width 206 height 49
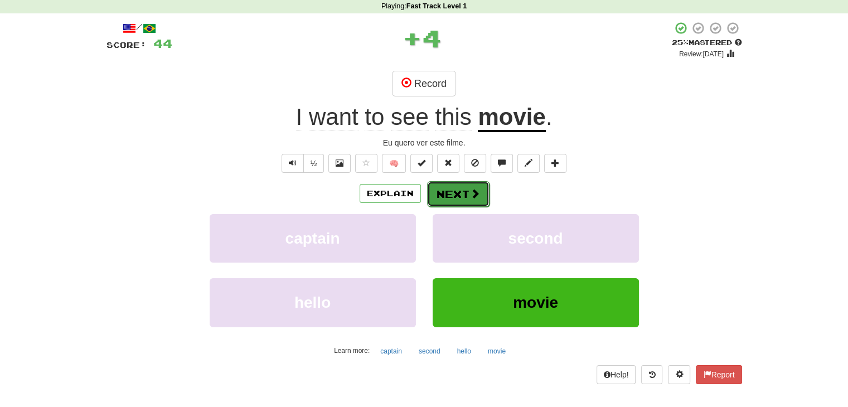
click at [460, 192] on button "Next" at bounding box center [458, 194] width 62 height 26
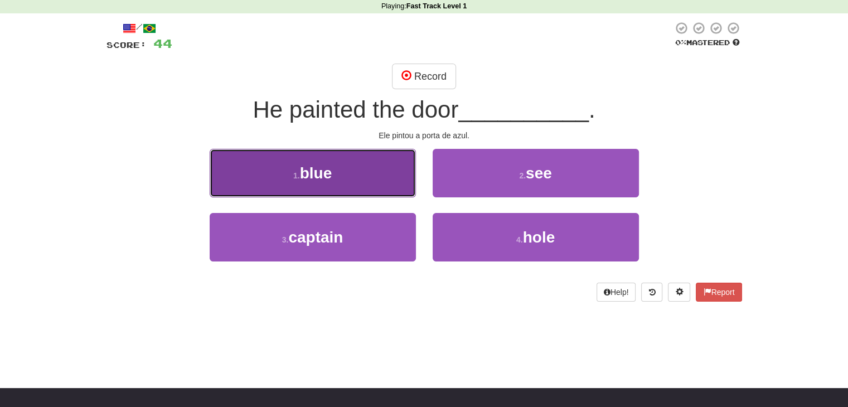
click at [317, 178] on span "blue" at bounding box center [316, 173] width 32 height 17
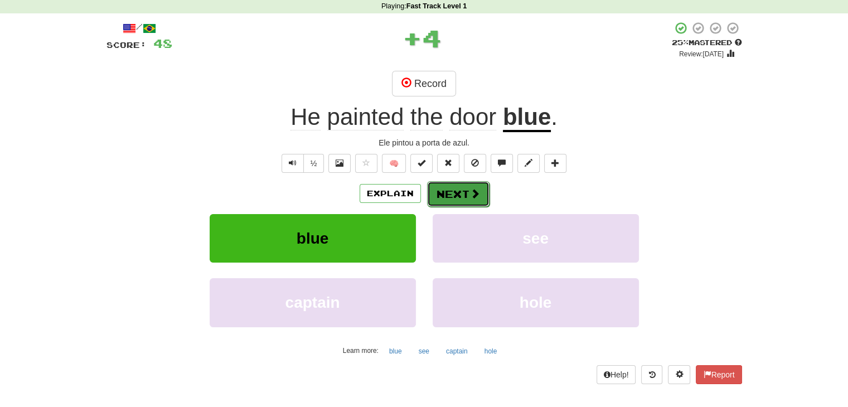
click at [447, 194] on button "Next" at bounding box center [458, 194] width 62 height 26
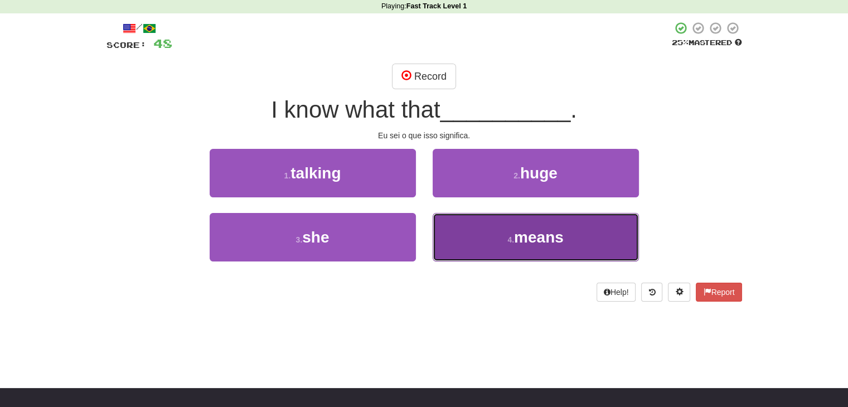
click at [538, 239] on span "means" at bounding box center [539, 237] width 50 height 17
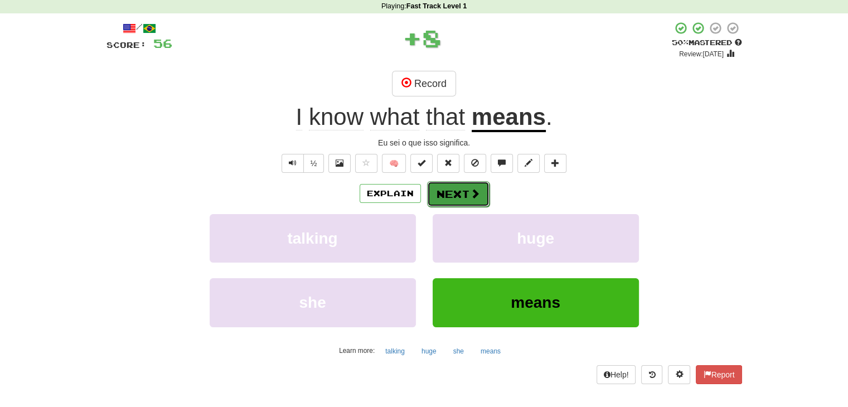
click at [444, 184] on button "Next" at bounding box center [458, 194] width 62 height 26
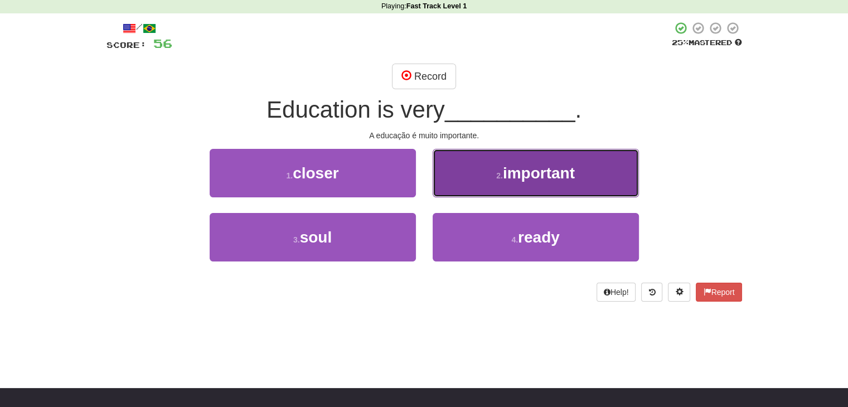
click at [500, 172] on small "2 ." at bounding box center [499, 175] width 7 height 9
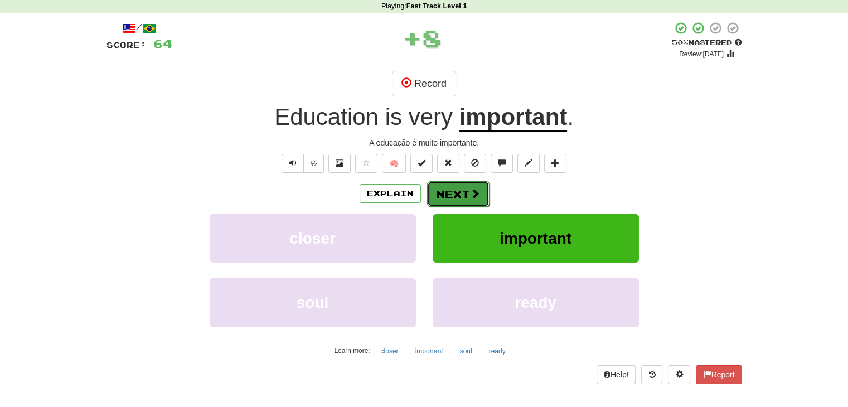
click at [446, 190] on button "Next" at bounding box center [458, 194] width 62 height 26
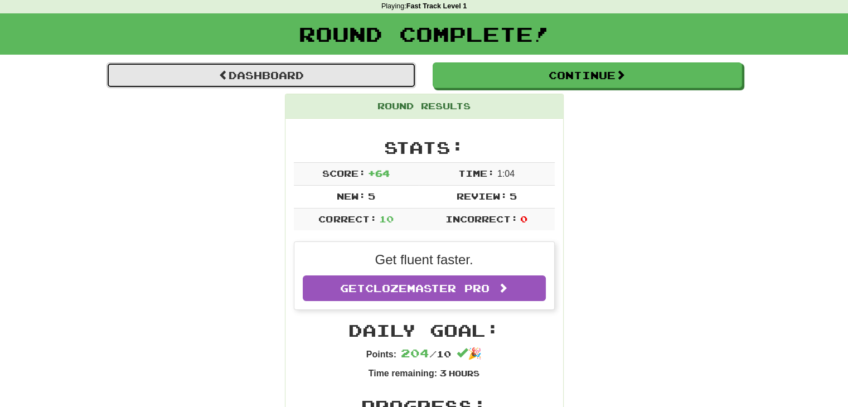
click at [327, 74] on link "Dashboard" at bounding box center [262, 75] width 310 height 26
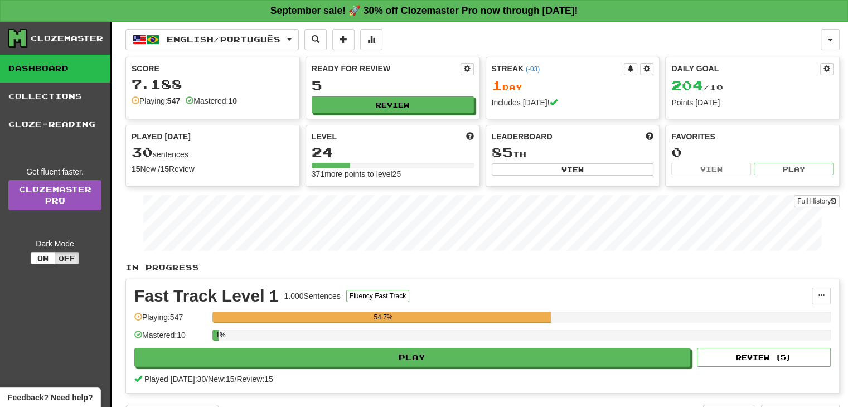
scroll to position [65, 0]
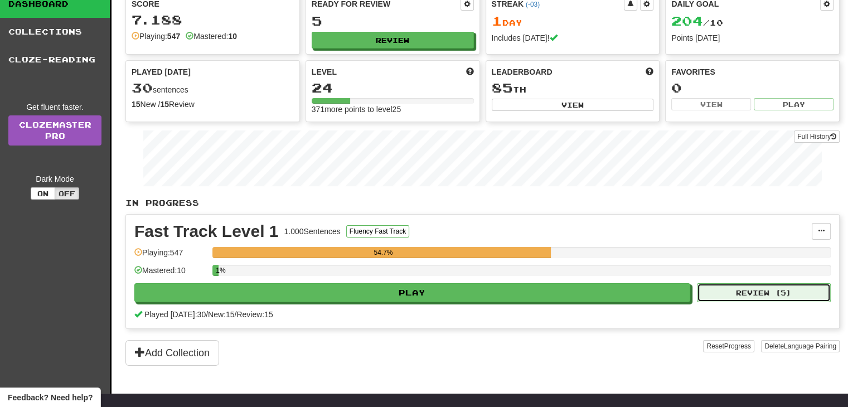
click at [734, 291] on button "Review ( 5 )" at bounding box center [764, 292] width 134 height 19
select select "**"
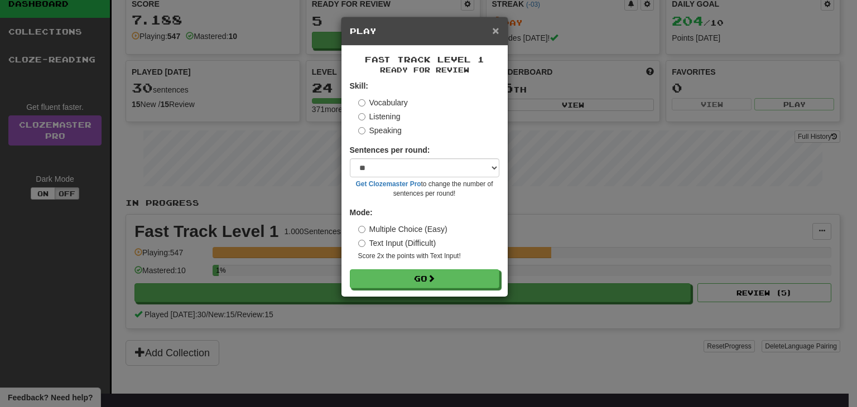
click at [496, 31] on span "×" at bounding box center [495, 30] width 7 height 13
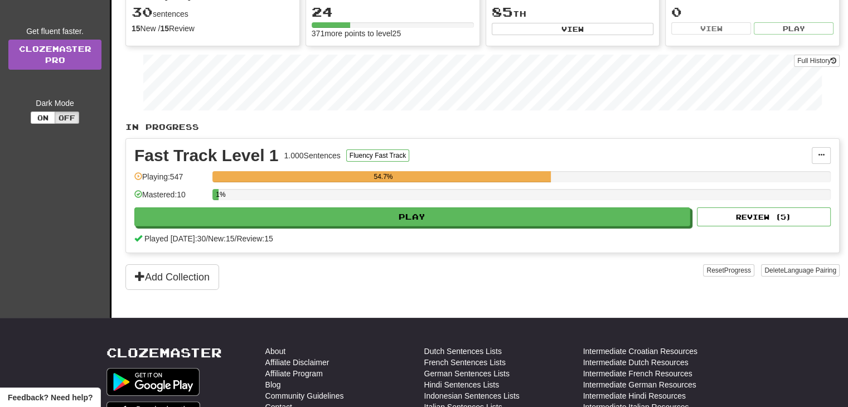
scroll to position [0, 0]
